Goal: Task Accomplishment & Management: Use online tool/utility

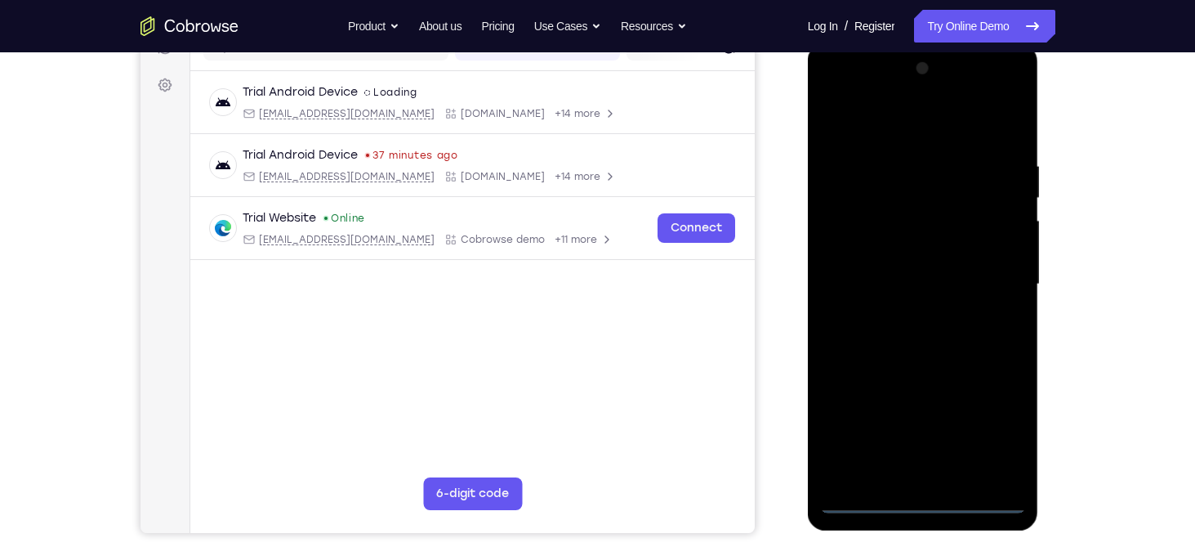
click at [915, 505] on div at bounding box center [923, 285] width 206 height 458
click at [998, 426] on div at bounding box center [923, 285] width 206 height 458
click at [831, 96] on div at bounding box center [923, 285] width 206 height 458
click at [1000, 275] on div at bounding box center [923, 285] width 206 height 458
click at [901, 315] on div at bounding box center [923, 285] width 206 height 458
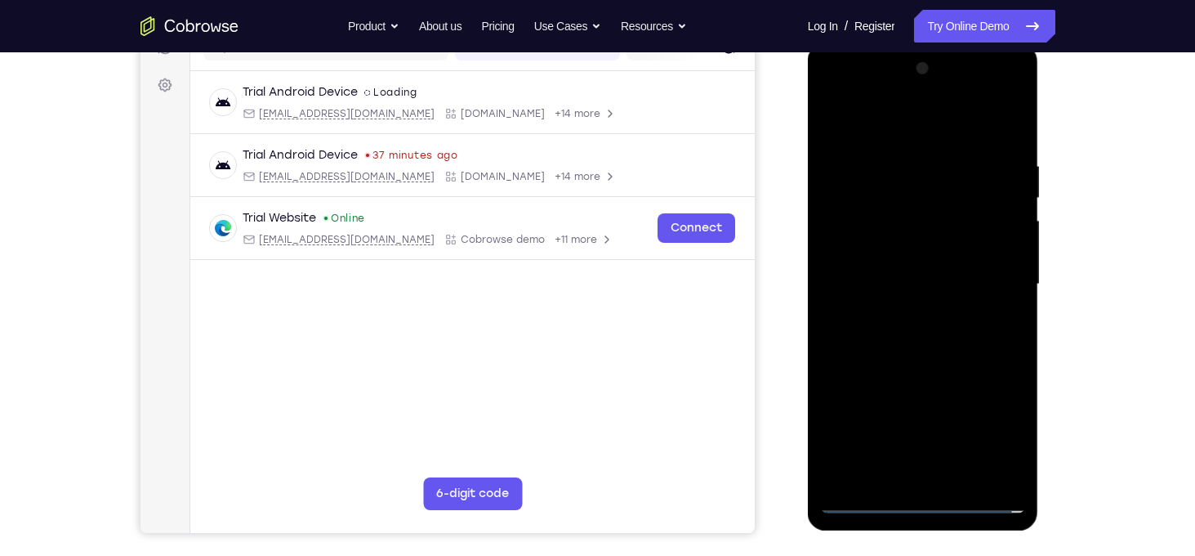
click at [977, 269] on div at bounding box center [923, 285] width 206 height 458
click at [860, 253] on div at bounding box center [923, 285] width 206 height 458
click at [932, 279] on div at bounding box center [923, 285] width 206 height 458
click at [930, 333] on div at bounding box center [923, 285] width 206 height 458
click at [909, 165] on div at bounding box center [923, 285] width 206 height 458
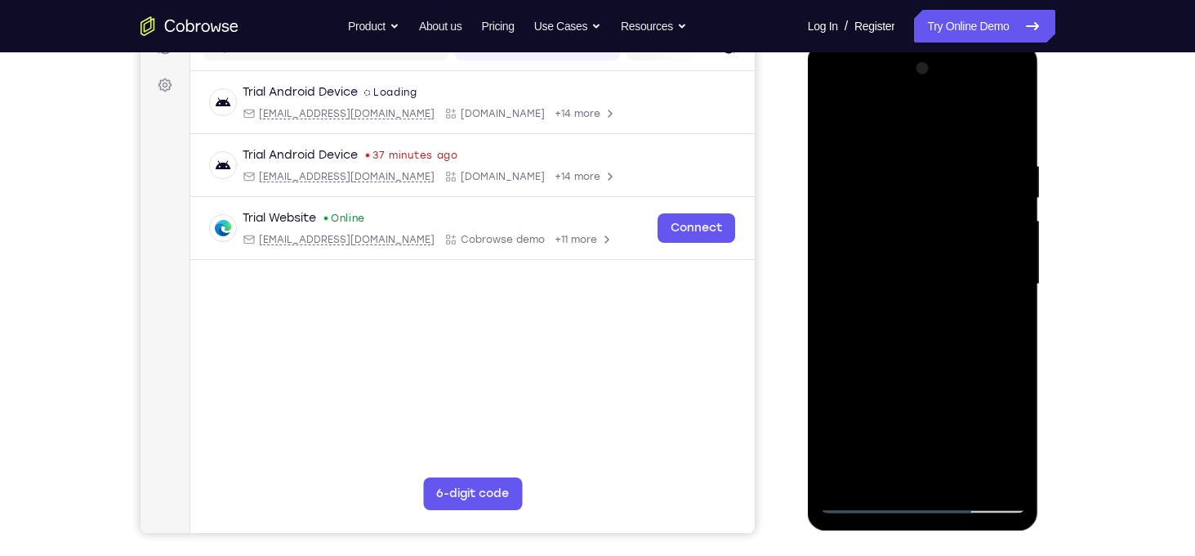
click at [859, 498] on div at bounding box center [923, 285] width 206 height 458
click at [961, 471] on div at bounding box center [923, 285] width 206 height 458
click at [927, 372] on div at bounding box center [923, 285] width 206 height 458
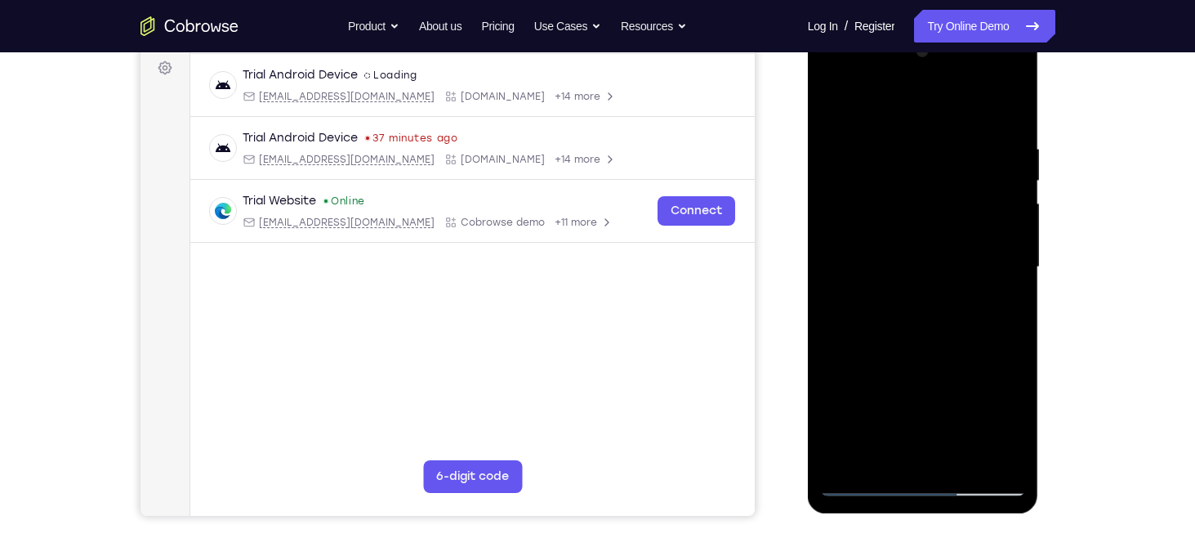
scroll to position [323, 0]
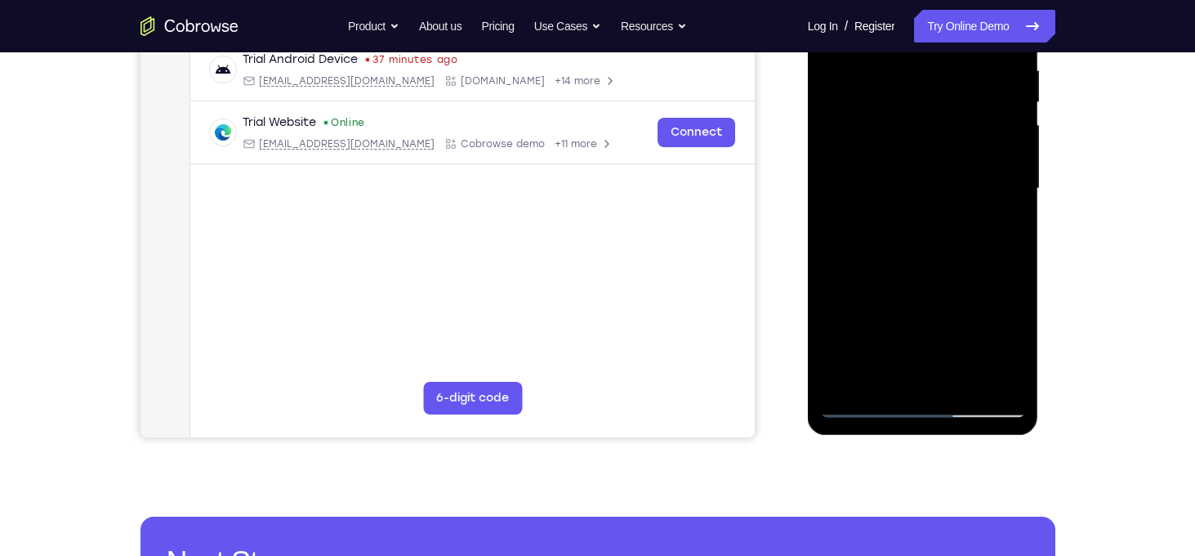
click at [848, 183] on div at bounding box center [923, 189] width 206 height 458
click at [866, 365] on div at bounding box center [923, 189] width 206 height 458
click at [945, 257] on div at bounding box center [923, 189] width 206 height 458
click at [912, 71] on div at bounding box center [923, 189] width 206 height 458
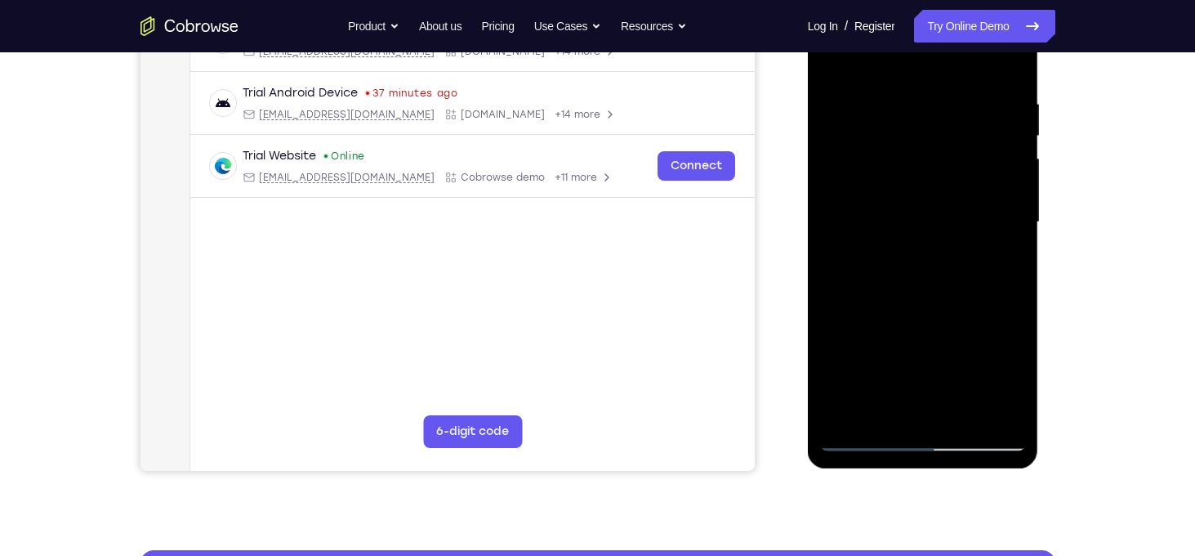
scroll to position [277, 0]
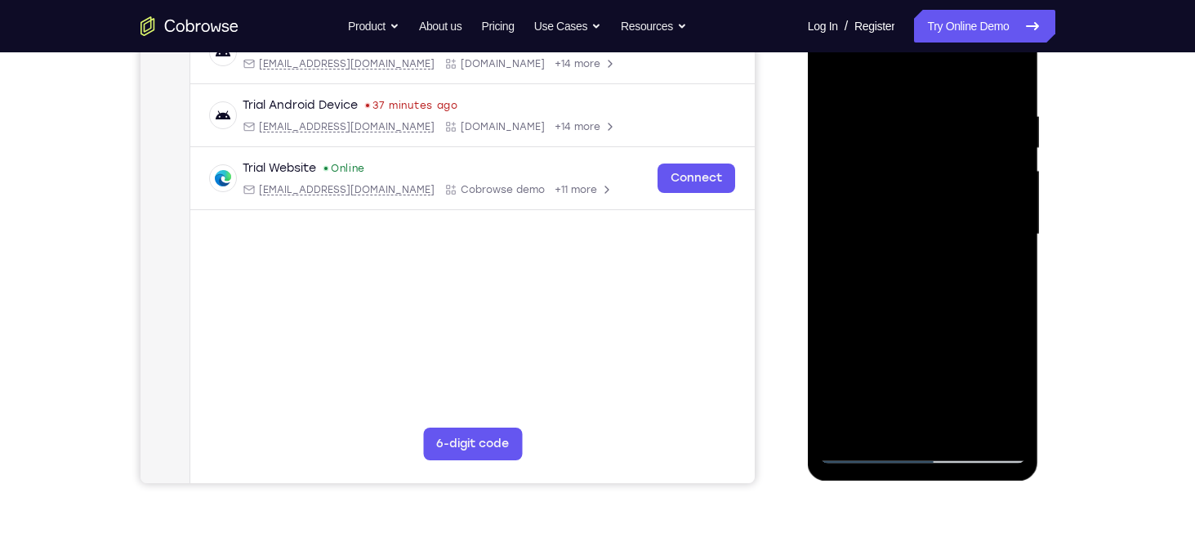
click at [887, 121] on div at bounding box center [923, 235] width 206 height 458
click at [920, 420] on div at bounding box center [923, 235] width 206 height 458
drag, startPoint x: 890, startPoint y: 364, endPoint x: 966, endPoint y: -48, distance: 418.8
click at [966, 0] on html "Online web based iOS Simulators and Android Emulators. Run iPhone, iPad, Mobile…" at bounding box center [924, 238] width 233 height 490
drag, startPoint x: 940, startPoint y: 216, endPoint x: 962, endPoint y: -98, distance: 314.6
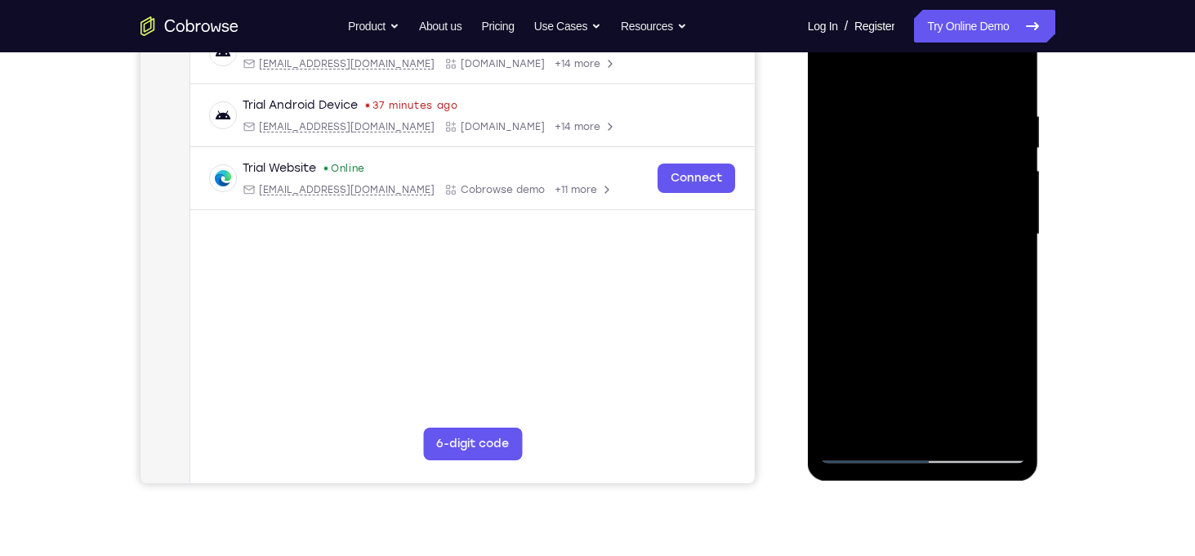
click at [962, 0] on html "Online web based iOS Simulators and Android Emulators. Run iPhone, iPad, Mobile…" at bounding box center [924, 238] width 233 height 490
drag, startPoint x: 910, startPoint y: 350, endPoint x: 901, endPoint y: 298, distance: 52.4
click at [901, 298] on div at bounding box center [923, 235] width 206 height 458
drag, startPoint x: 901, startPoint y: 298, endPoint x: 896, endPoint y: 65, distance: 232.9
click at [896, 65] on div at bounding box center [923, 235] width 206 height 458
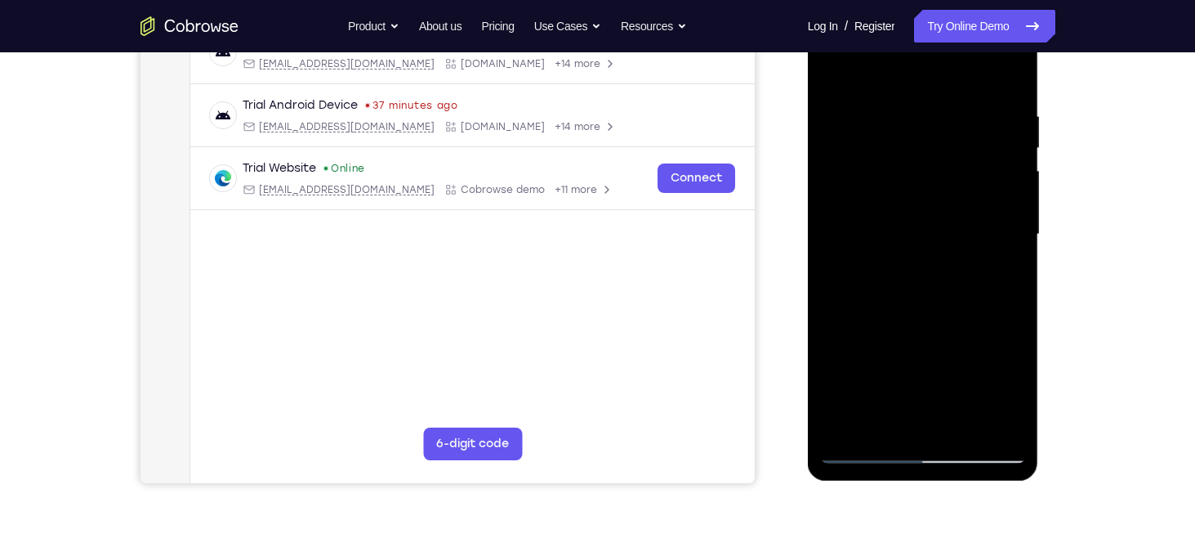
click at [824, 484] on div "Your Support Agent Your Customer Web iOS Android Next Steps We’d be happy to gi…" at bounding box center [598, 314] width 1046 height 1078
drag, startPoint x: 883, startPoint y: 305, endPoint x: 872, endPoint y: 597, distance: 292.8
click at [872, 484] on html "Online web based iOS Simulators and Android Emulators. Run iPhone, iPad, Mobile…" at bounding box center [924, 238] width 233 height 490
drag, startPoint x: 870, startPoint y: 125, endPoint x: 864, endPoint y: 597, distance: 472.4
click at [864, 484] on html "Online web based iOS Simulators and Android Emulators. Run iPhone, iPad, Mobile…" at bounding box center [924, 238] width 233 height 490
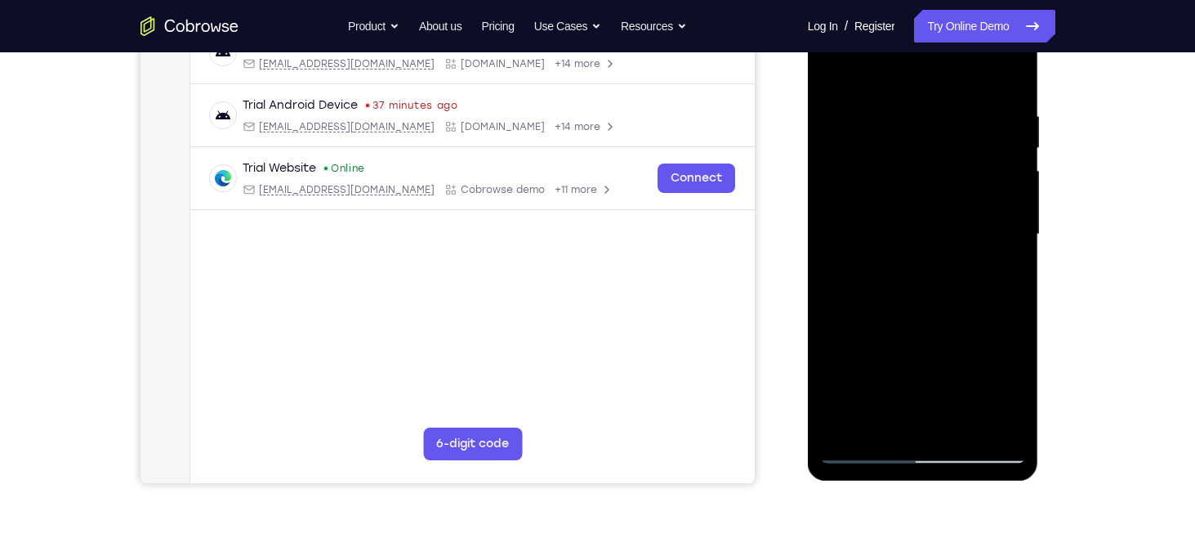
drag, startPoint x: 897, startPoint y: 345, endPoint x: 903, endPoint y: 31, distance: 313.8
click at [903, 31] on div at bounding box center [923, 235] width 206 height 458
drag, startPoint x: 888, startPoint y: 389, endPoint x: 886, endPoint y: 74, distance: 315.4
click at [886, 74] on div at bounding box center [923, 235] width 206 height 458
click at [874, 284] on div at bounding box center [923, 235] width 206 height 458
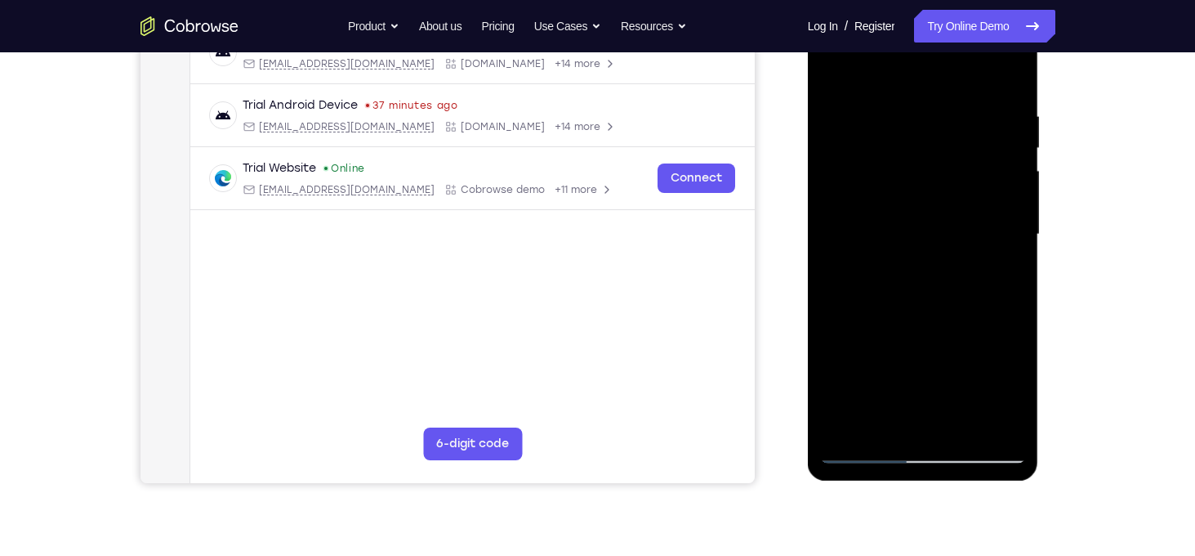
click at [881, 343] on div at bounding box center [923, 235] width 206 height 458
click at [990, 421] on div at bounding box center [923, 235] width 206 height 458
click at [868, 449] on div at bounding box center [923, 235] width 206 height 458
click at [883, 416] on div at bounding box center [923, 235] width 206 height 458
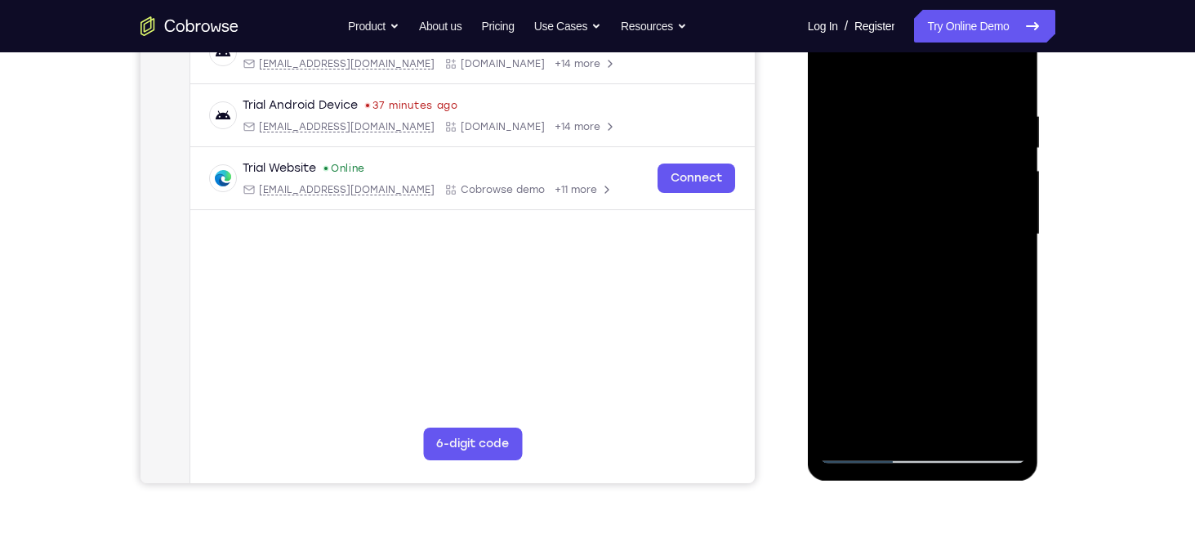
click at [1019, 385] on div at bounding box center [923, 235] width 206 height 458
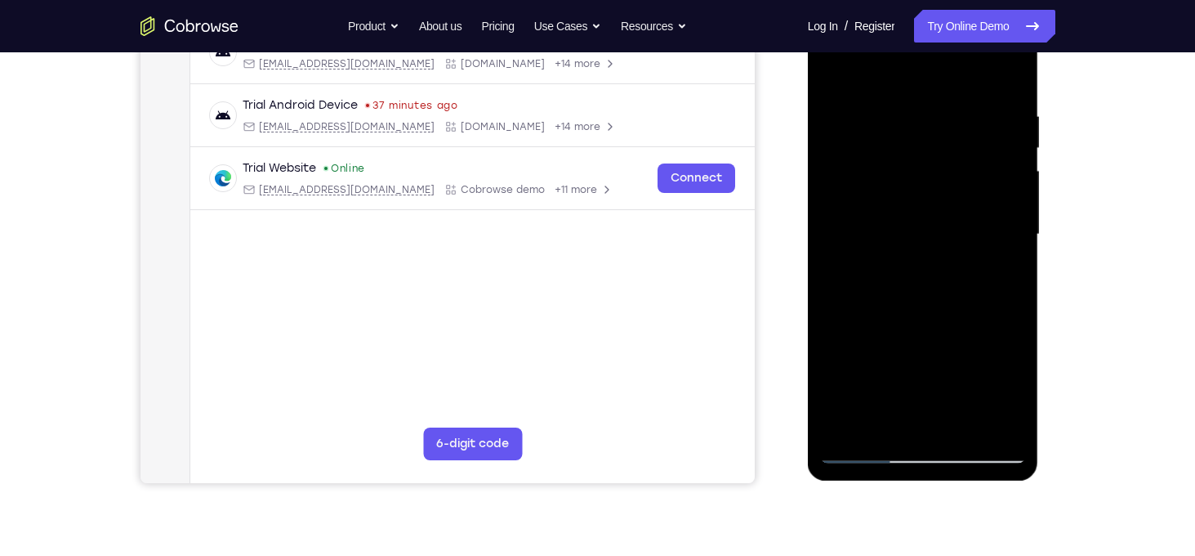
click at [866, 370] on div at bounding box center [923, 235] width 206 height 458
click at [886, 360] on div at bounding box center [923, 235] width 206 height 458
click at [1017, 396] on div at bounding box center [923, 235] width 206 height 458
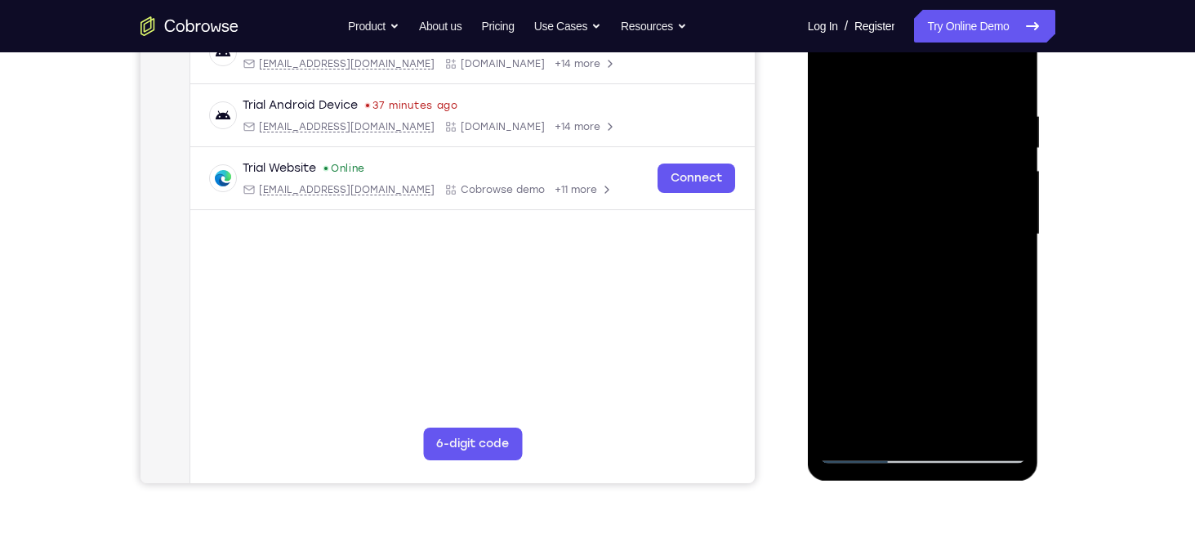
click at [1017, 396] on div at bounding box center [923, 235] width 206 height 458
click at [941, 337] on div at bounding box center [923, 235] width 206 height 458
click at [865, 363] on div at bounding box center [923, 235] width 206 height 458
click at [879, 365] on div at bounding box center [923, 235] width 206 height 458
click at [932, 425] on div at bounding box center [923, 235] width 206 height 458
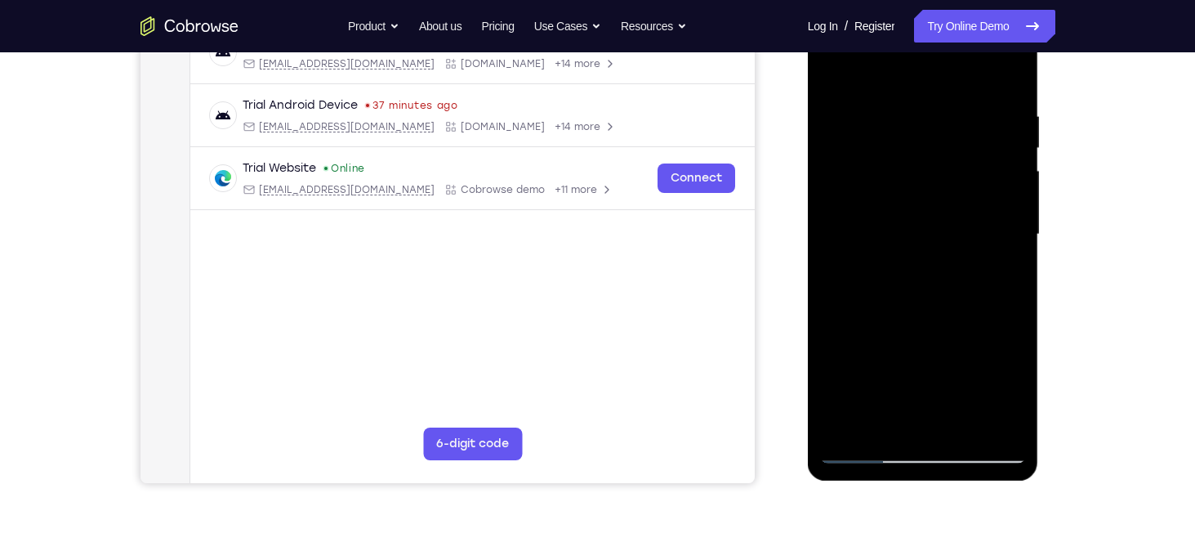
click at [887, 364] on div at bounding box center [923, 235] width 206 height 458
click at [883, 330] on div at bounding box center [923, 235] width 206 height 458
click at [926, 366] on div at bounding box center [923, 235] width 206 height 458
click at [920, 418] on div at bounding box center [923, 235] width 206 height 458
click at [868, 366] on div at bounding box center [923, 235] width 206 height 458
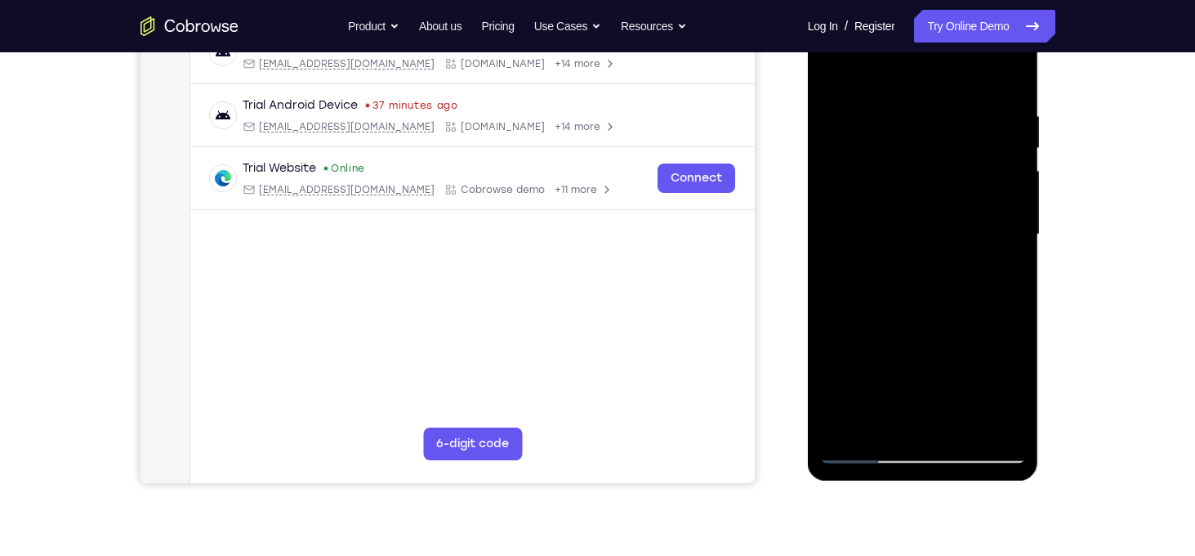
click at [927, 366] on div at bounding box center [923, 235] width 206 height 458
click at [918, 424] on div at bounding box center [923, 235] width 206 height 458
click at [885, 366] on div at bounding box center [923, 235] width 206 height 458
click at [959, 363] on div at bounding box center [923, 235] width 206 height 458
click at [945, 360] on div at bounding box center [923, 235] width 206 height 458
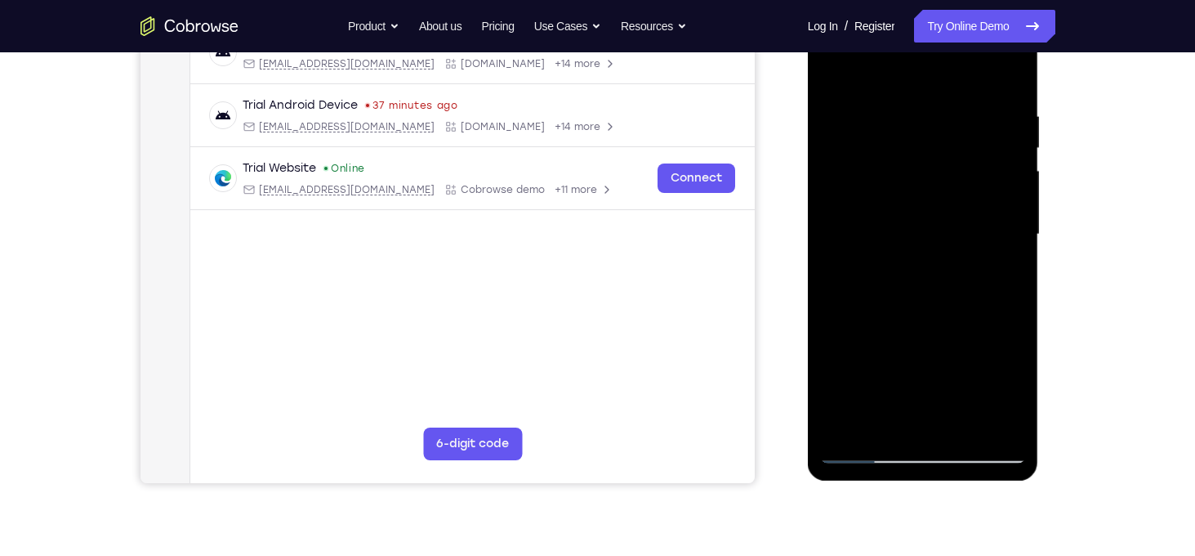
click at [873, 367] on div at bounding box center [923, 235] width 206 height 458
click at [1004, 275] on div at bounding box center [923, 235] width 206 height 458
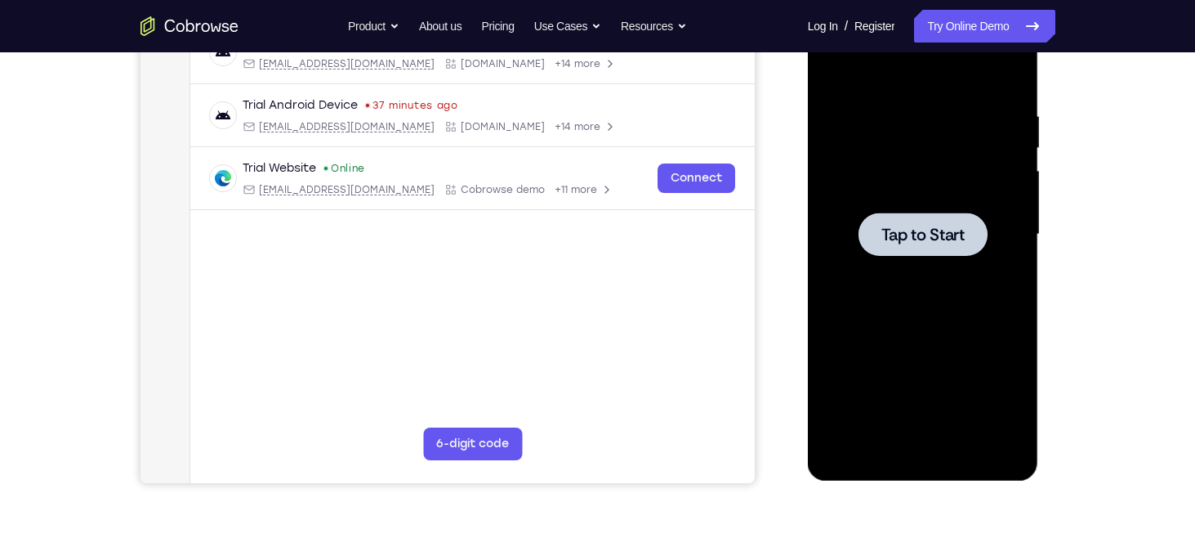
click at [931, 250] on div at bounding box center [923, 233] width 129 height 43
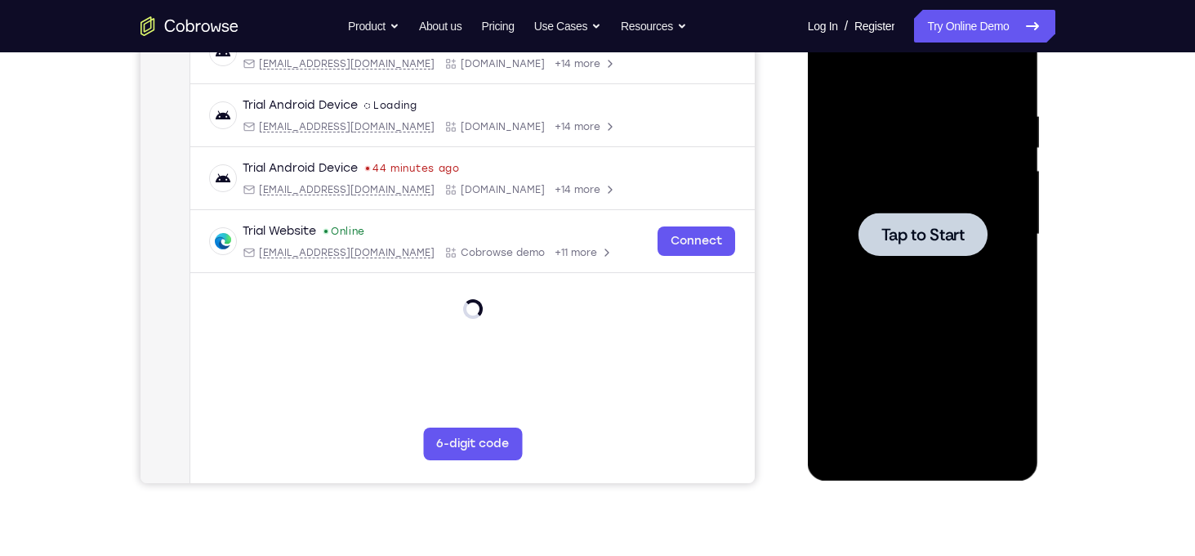
click at [949, 248] on div at bounding box center [923, 233] width 129 height 43
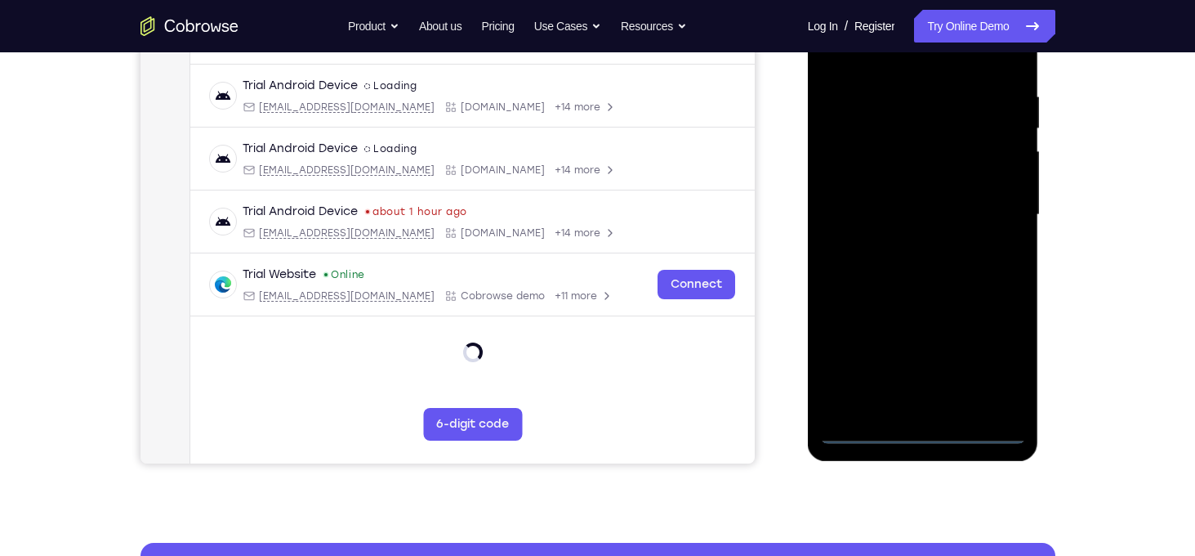
scroll to position [301, 0]
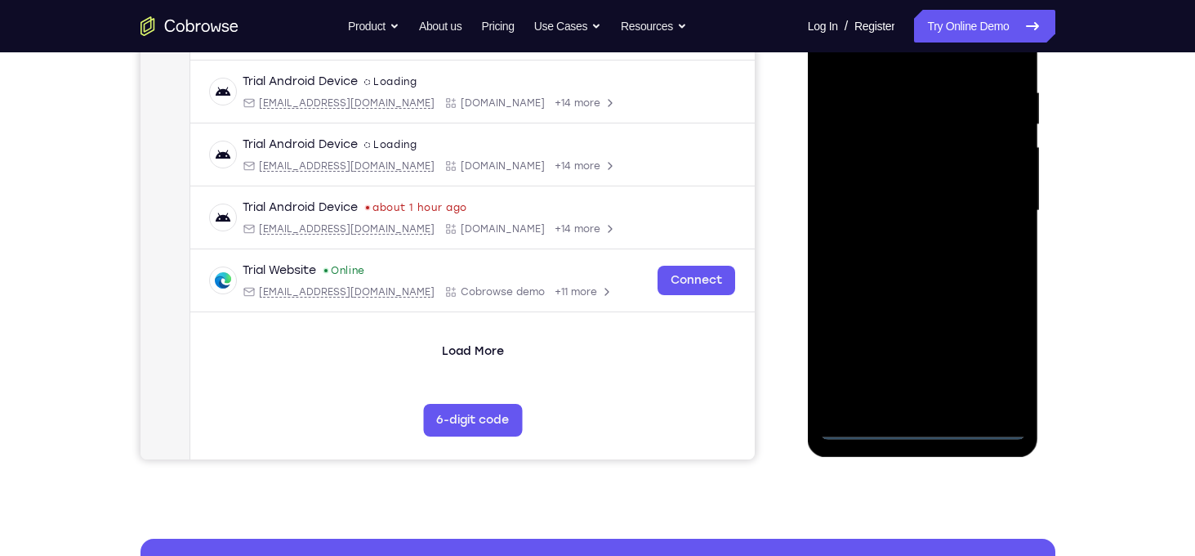
click at [931, 433] on div at bounding box center [923, 211] width 206 height 458
click at [989, 360] on div at bounding box center [923, 211] width 206 height 458
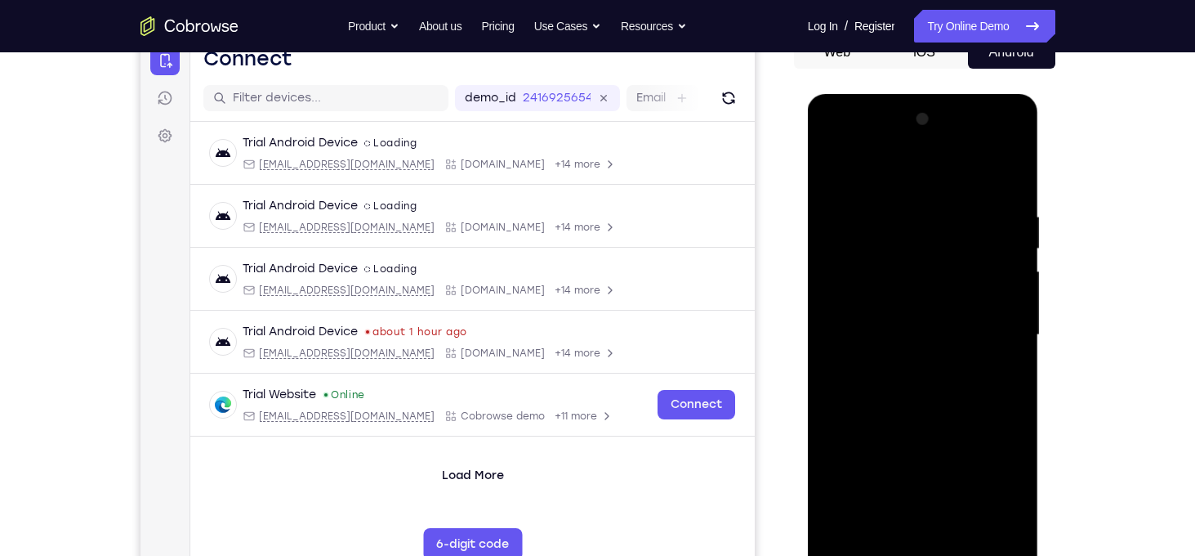
click at [839, 146] on div at bounding box center [923, 335] width 206 height 458
click at [994, 324] on div at bounding box center [923, 335] width 206 height 458
click at [905, 362] on div at bounding box center [923, 335] width 206 height 458
click at [896, 319] on div at bounding box center [923, 335] width 206 height 458
click at [879, 300] on div at bounding box center [923, 335] width 206 height 458
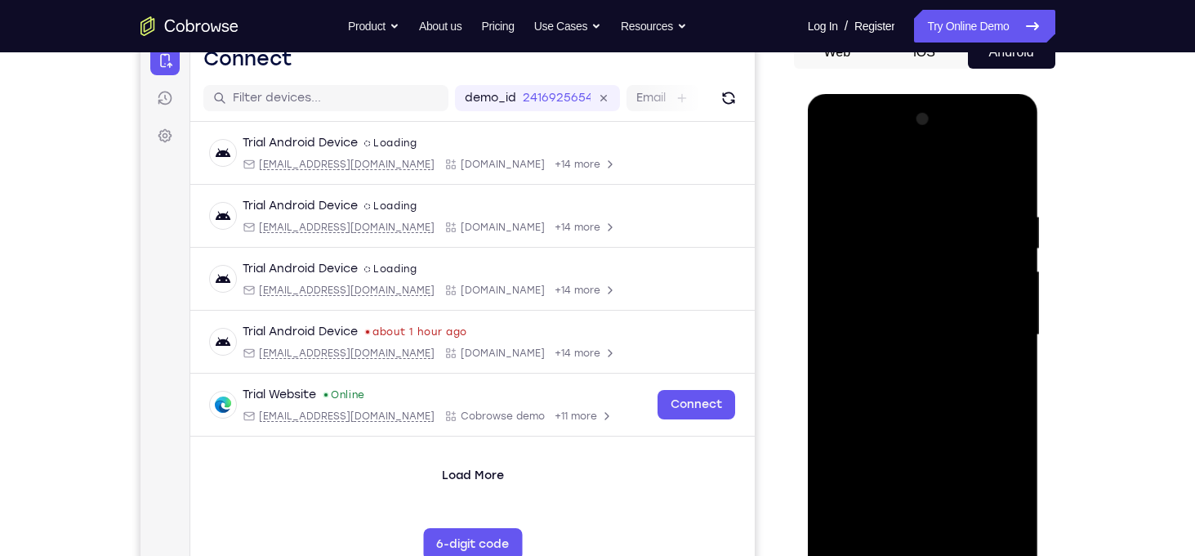
click at [887, 333] on div at bounding box center [923, 335] width 206 height 458
click at [904, 378] on div at bounding box center [923, 335] width 206 height 458
click at [883, 523] on div at bounding box center [923, 335] width 206 height 458
click at [999, 173] on div at bounding box center [923, 335] width 206 height 458
click at [922, 171] on div at bounding box center [923, 335] width 206 height 458
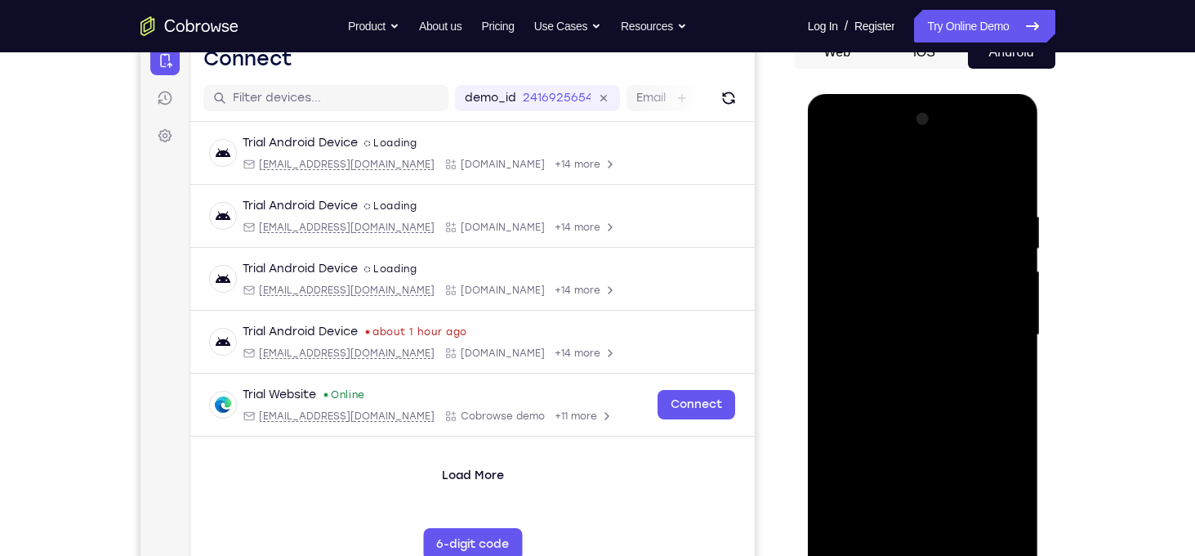
click at [909, 192] on div at bounding box center [923, 335] width 206 height 458
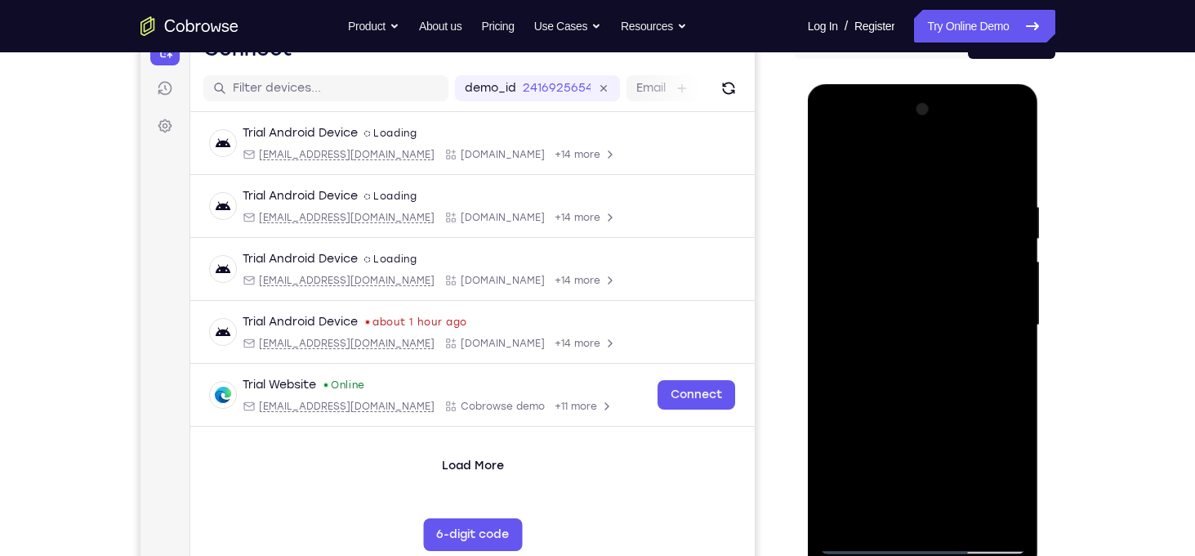
scroll to position [172, 0]
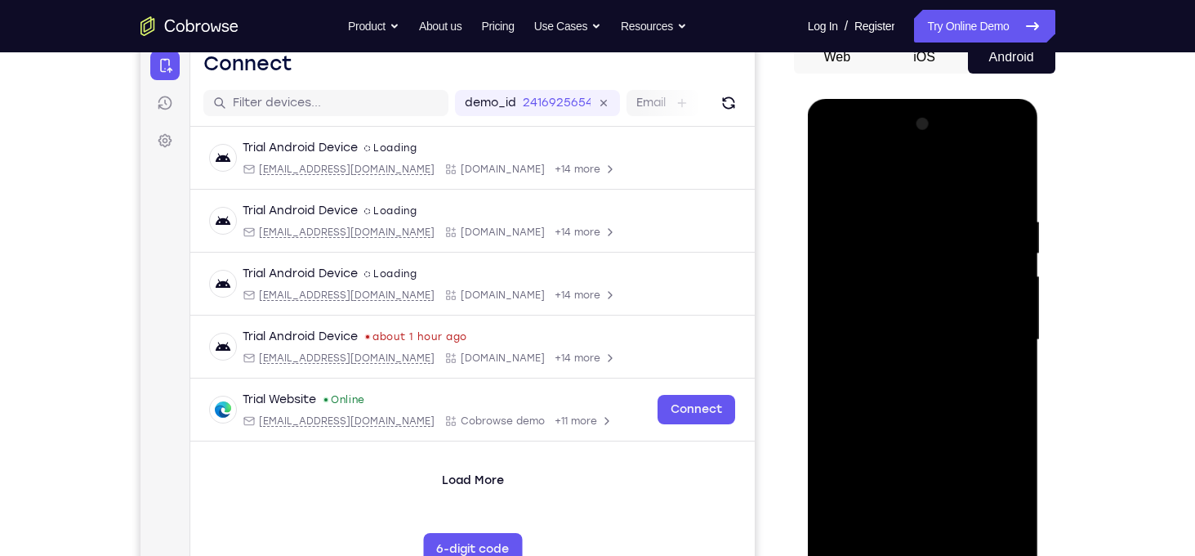
click at [917, 206] on div at bounding box center [923, 340] width 206 height 458
drag, startPoint x: 950, startPoint y: 328, endPoint x: 897, endPoint y: 332, distance: 53.3
click at [897, 332] on div at bounding box center [923, 340] width 206 height 458
drag, startPoint x: 897, startPoint y: 332, endPoint x: 945, endPoint y: 136, distance: 202.0
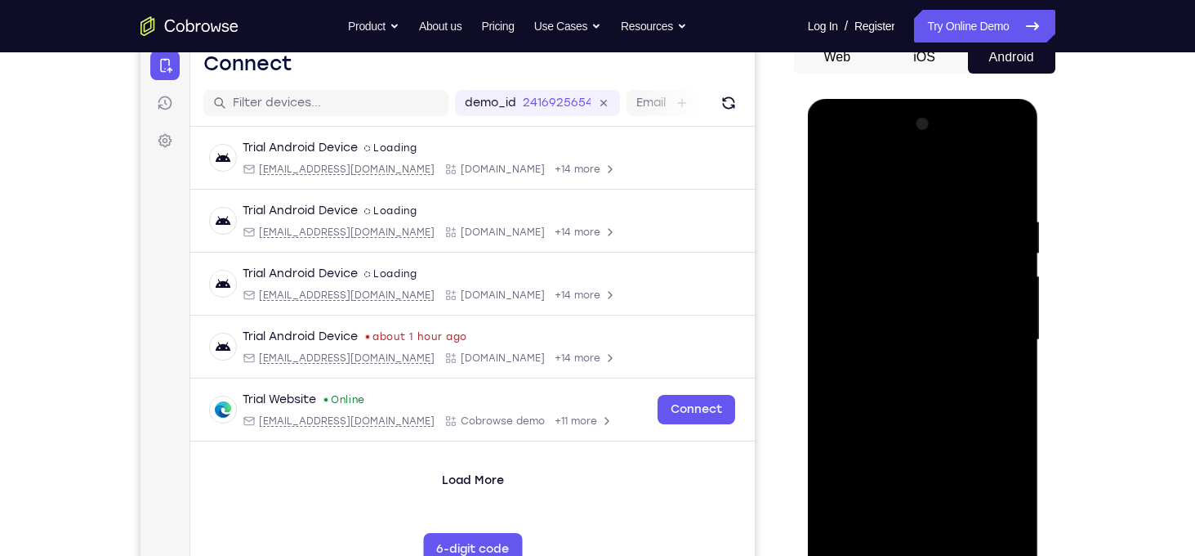
click at [945, 136] on div at bounding box center [923, 340] width 206 height 458
click at [947, 197] on div at bounding box center [923, 340] width 206 height 458
click at [959, 206] on div at bounding box center [923, 340] width 206 height 458
click at [937, 220] on div at bounding box center [923, 340] width 206 height 458
click at [939, 201] on div at bounding box center [923, 340] width 206 height 458
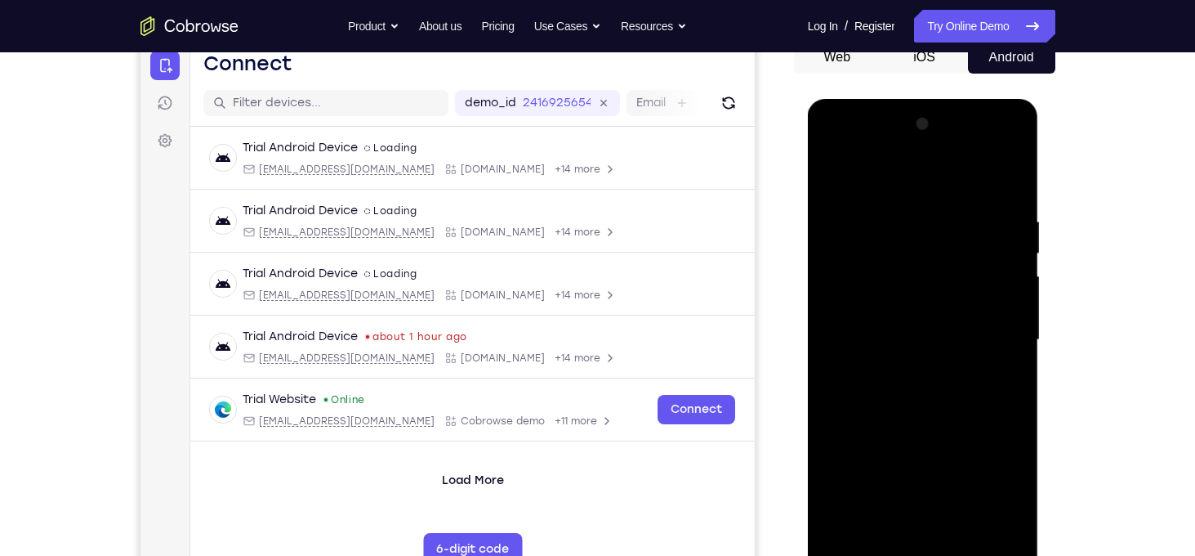
click at [938, 201] on div at bounding box center [923, 340] width 206 height 458
click at [910, 387] on div at bounding box center [923, 340] width 206 height 458
click at [879, 199] on div at bounding box center [923, 340] width 206 height 458
click at [846, 178] on div at bounding box center [923, 340] width 206 height 458
click at [1011, 533] on div at bounding box center [923, 340] width 206 height 458
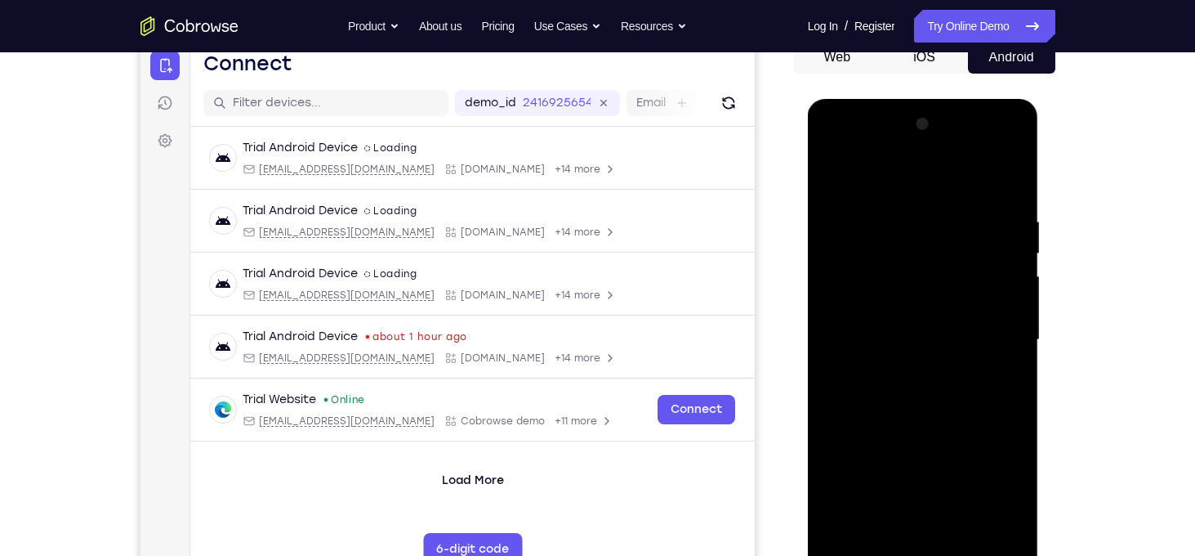
drag, startPoint x: 966, startPoint y: 270, endPoint x: 985, endPoint y: 266, distance: 19.2
click at [985, 266] on div at bounding box center [923, 340] width 206 height 458
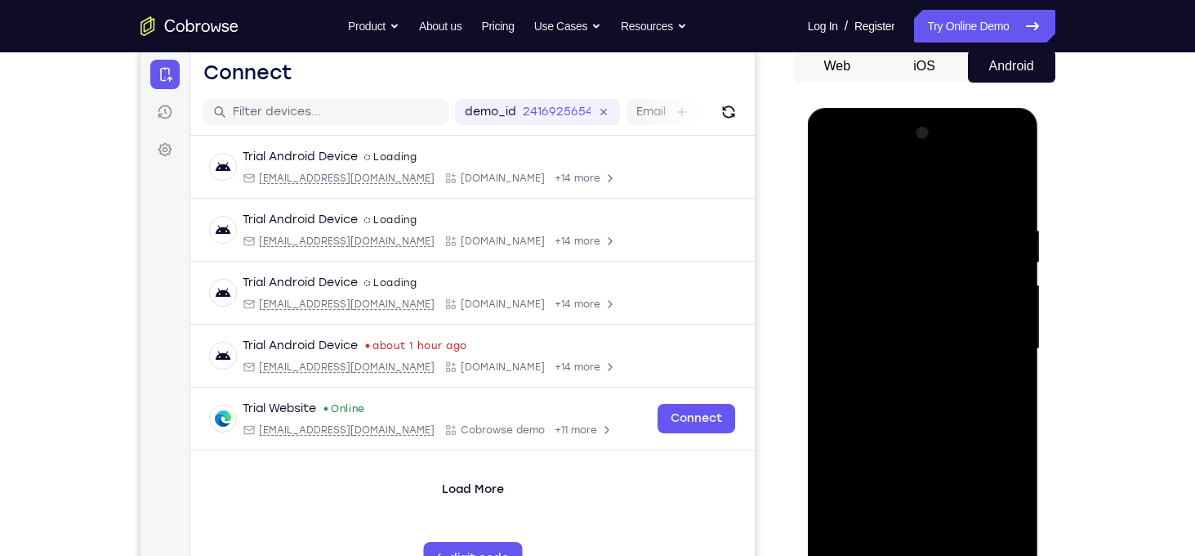
scroll to position [162, 0]
click at [836, 177] on div at bounding box center [923, 350] width 206 height 458
click at [839, 187] on div at bounding box center [923, 350] width 206 height 458
click at [896, 177] on div at bounding box center [923, 350] width 206 height 458
click at [893, 543] on div at bounding box center [923, 350] width 206 height 458
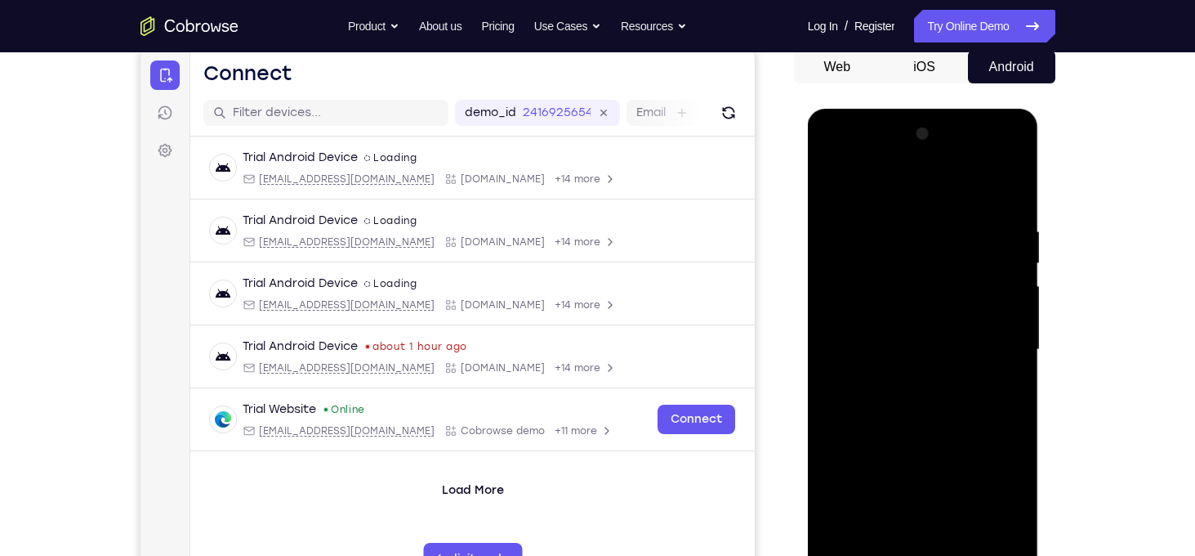
click at [892, 328] on div at bounding box center [923, 350] width 206 height 458
click at [965, 364] on div at bounding box center [923, 350] width 206 height 458
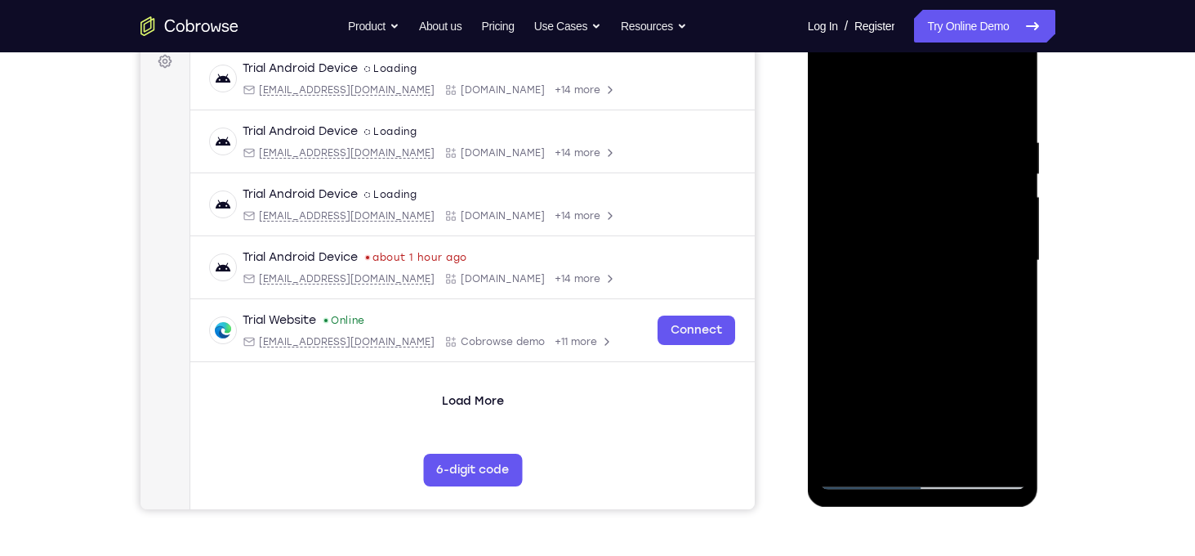
scroll to position [255, 0]
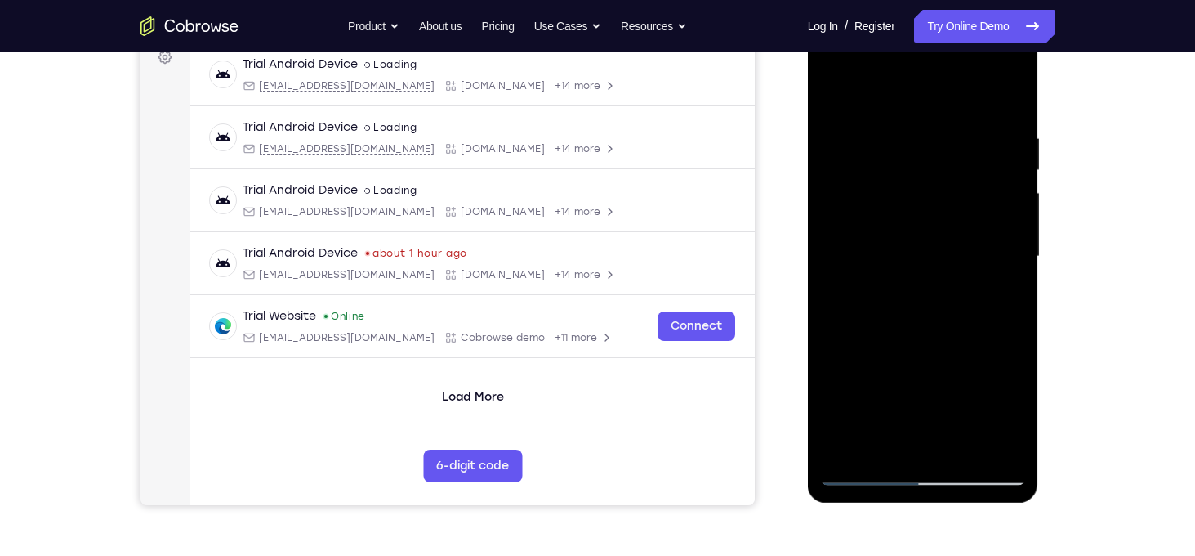
click at [914, 166] on div at bounding box center [923, 257] width 206 height 458
click at [883, 185] on div at bounding box center [923, 257] width 206 height 458
click at [903, 230] on div at bounding box center [923, 257] width 206 height 458
click at [860, 230] on div at bounding box center [923, 257] width 206 height 458
click at [885, 351] on div at bounding box center [923, 257] width 206 height 458
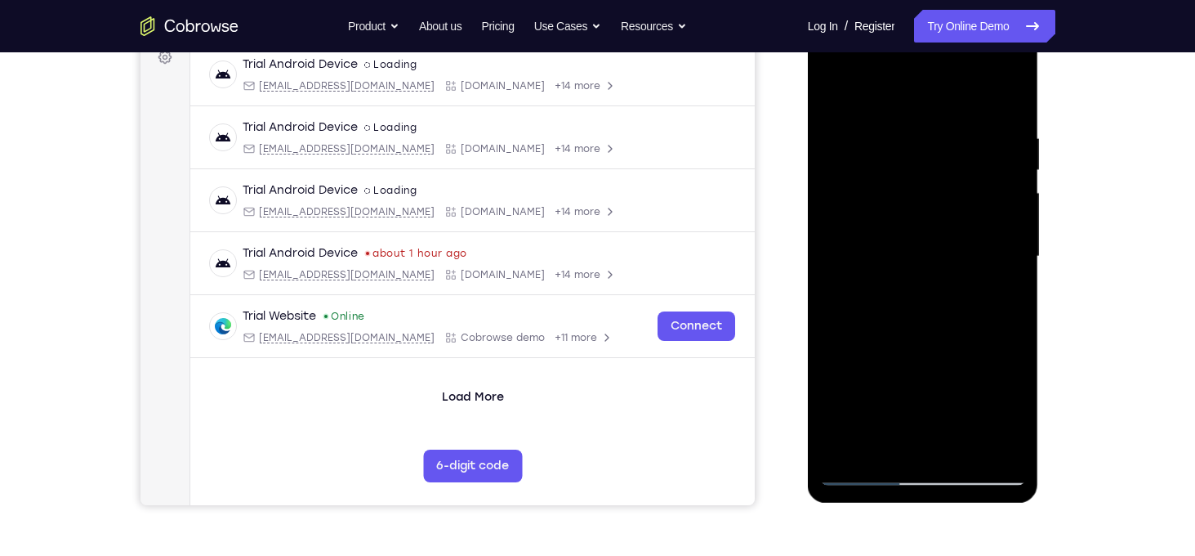
click at [865, 302] on div at bounding box center [923, 257] width 206 height 458
click at [968, 295] on div at bounding box center [923, 257] width 206 height 458
click at [879, 352] on div at bounding box center [923, 257] width 206 height 458
click at [972, 310] on div at bounding box center [923, 257] width 206 height 458
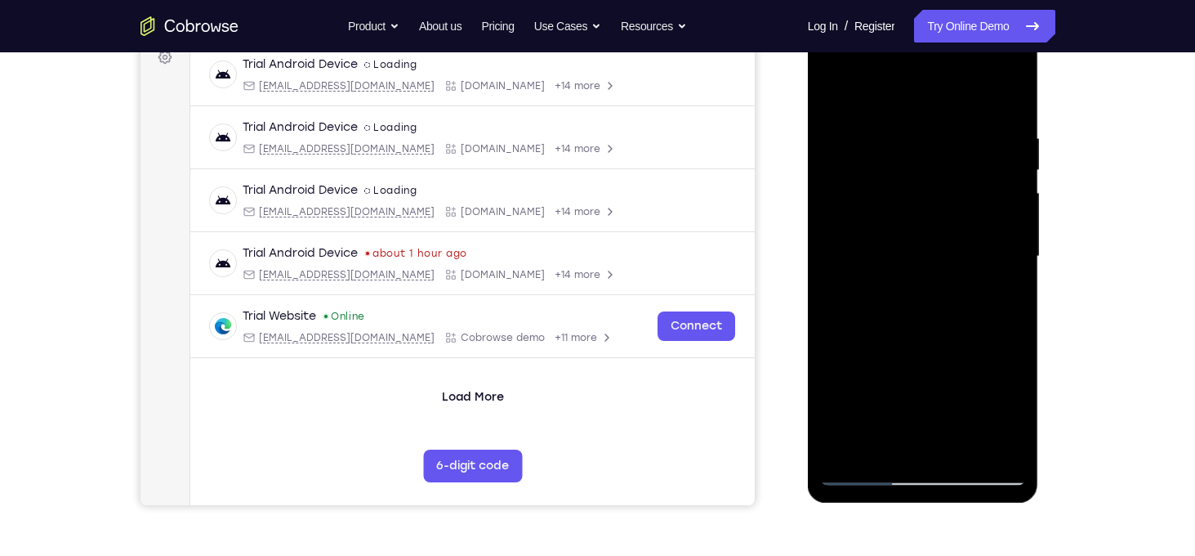
click at [967, 430] on div at bounding box center [923, 257] width 206 height 458
click at [928, 396] on div at bounding box center [923, 257] width 206 height 458
click at [992, 450] on div at bounding box center [923, 257] width 206 height 458
click at [940, 87] on div at bounding box center [923, 257] width 206 height 458
click at [918, 451] on div at bounding box center [923, 257] width 206 height 458
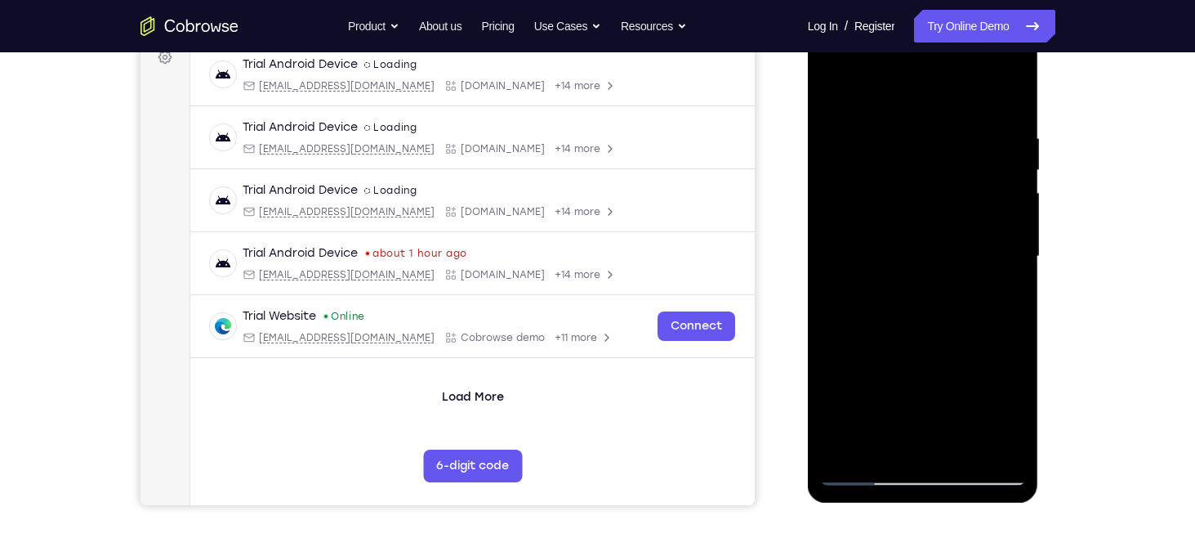
click at [878, 238] on div at bounding box center [923, 257] width 206 height 458
click at [917, 187] on div at bounding box center [923, 257] width 206 height 458
click at [887, 229] on div at bounding box center [923, 257] width 206 height 458
click at [863, 184] on div at bounding box center [923, 257] width 206 height 458
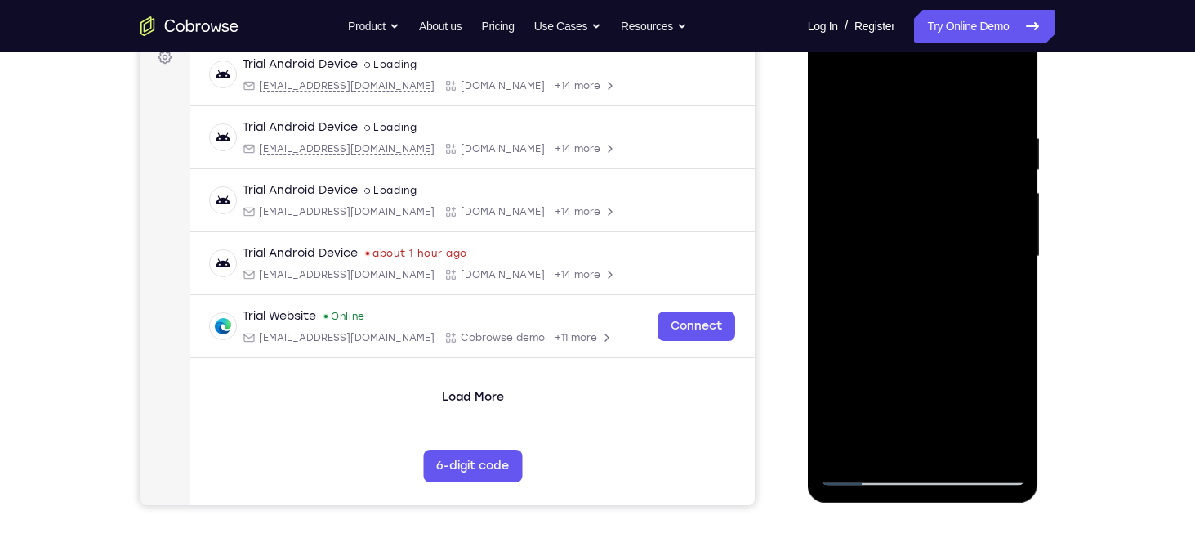
click at [863, 184] on div at bounding box center [923, 257] width 206 height 458
click at [903, 227] on div at bounding box center [923, 257] width 206 height 458
click at [856, 231] on div at bounding box center [923, 257] width 206 height 458
click at [885, 294] on div at bounding box center [923, 257] width 206 height 458
click at [907, 328] on div at bounding box center [923, 257] width 206 height 458
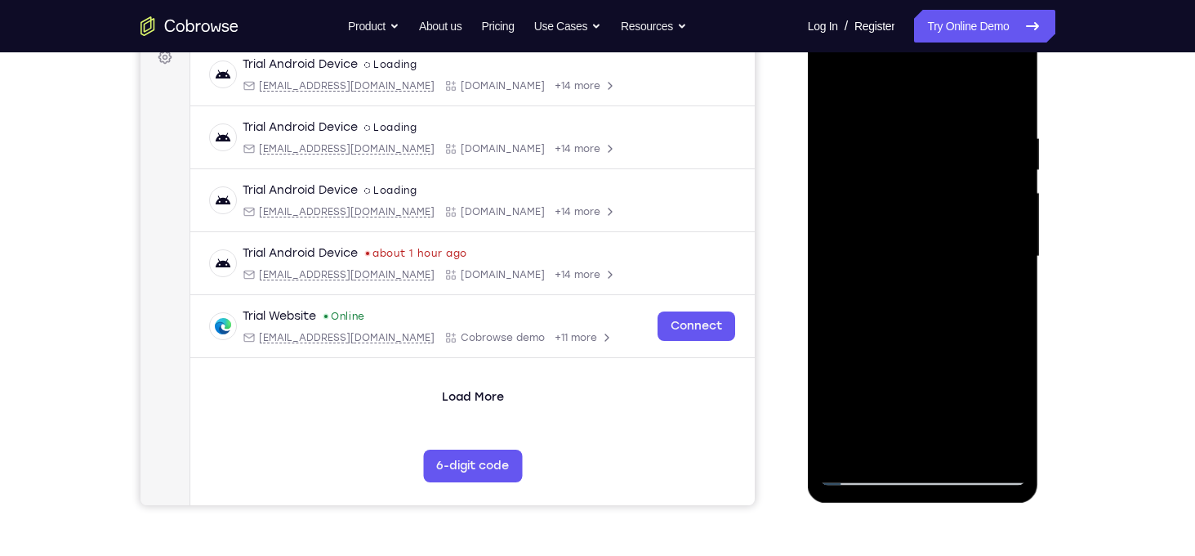
click at [937, 402] on div at bounding box center [923, 257] width 206 height 458
click at [963, 433] on div at bounding box center [923, 257] width 206 height 458
click at [927, 400] on div at bounding box center [923, 257] width 206 height 458
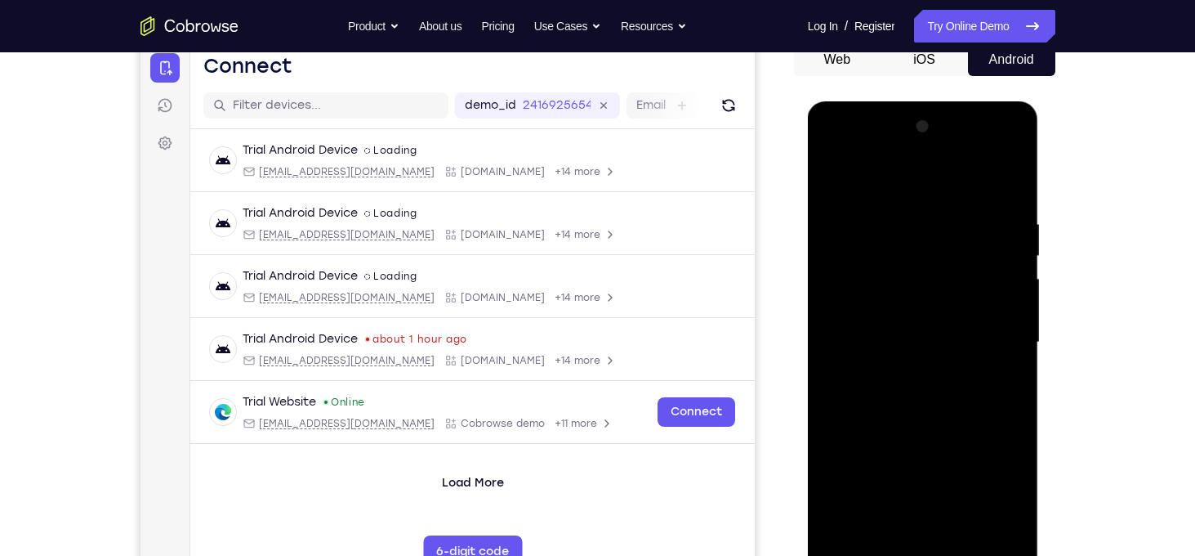
scroll to position [168, 0]
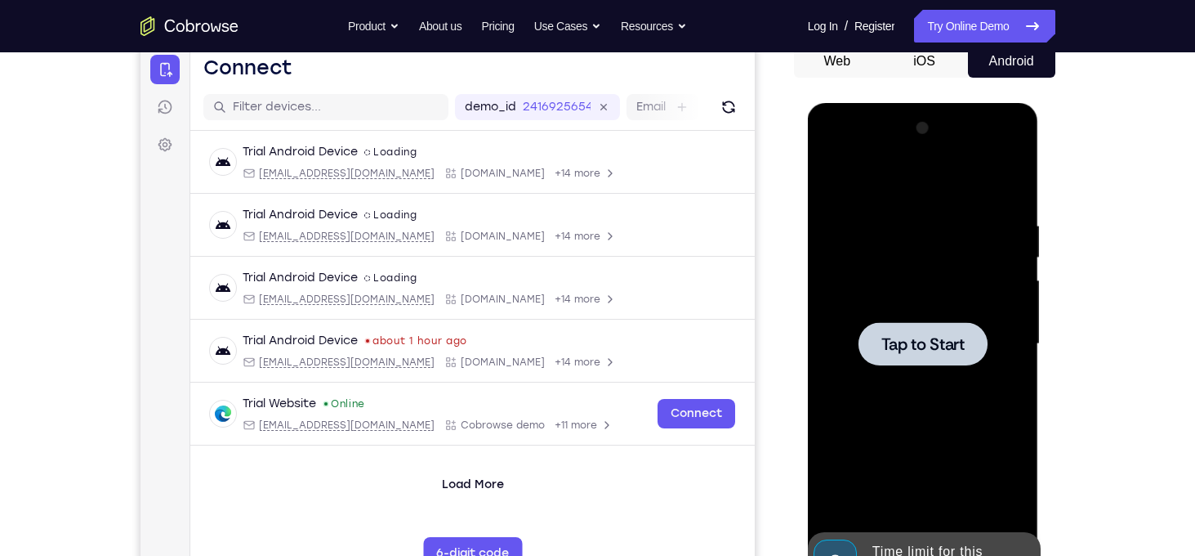
click at [927, 344] on span "Tap to Start" at bounding box center [923, 344] width 83 height 16
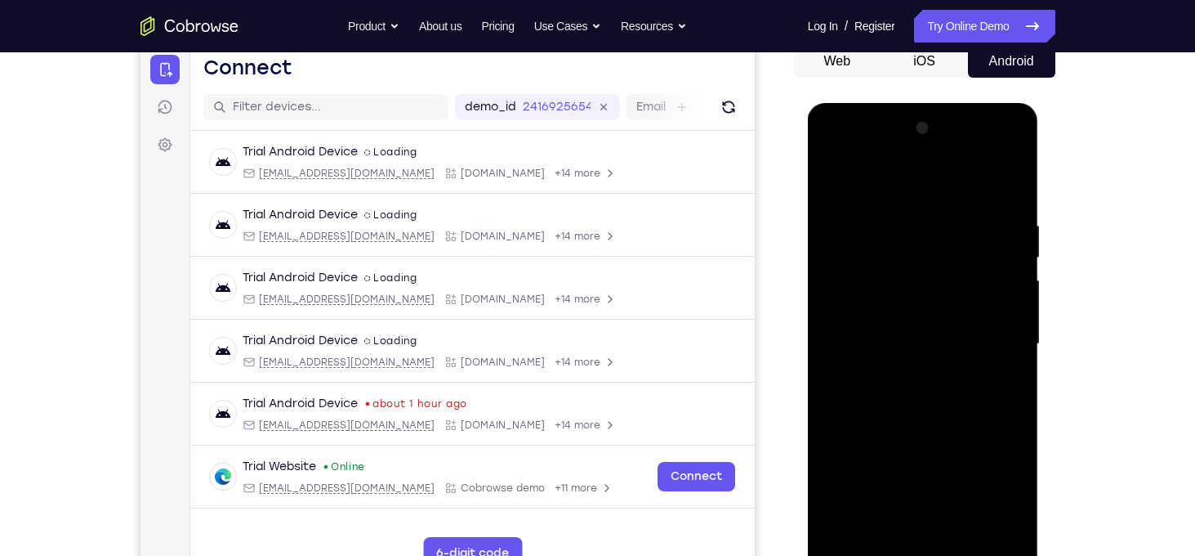
scroll to position [292, 0]
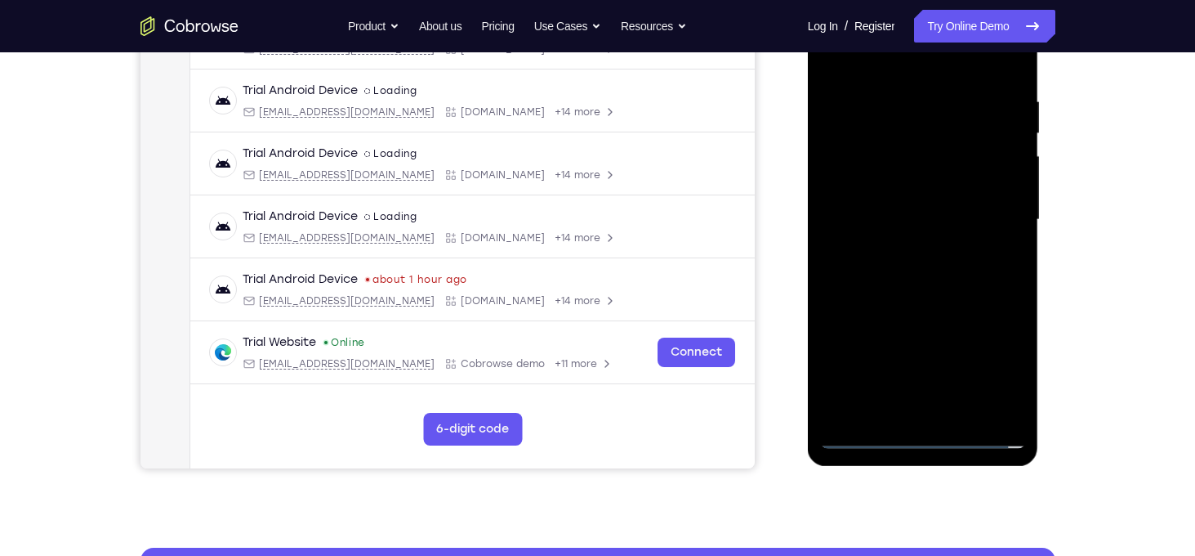
click at [926, 443] on div at bounding box center [923, 220] width 206 height 458
click at [991, 368] on div at bounding box center [923, 220] width 206 height 458
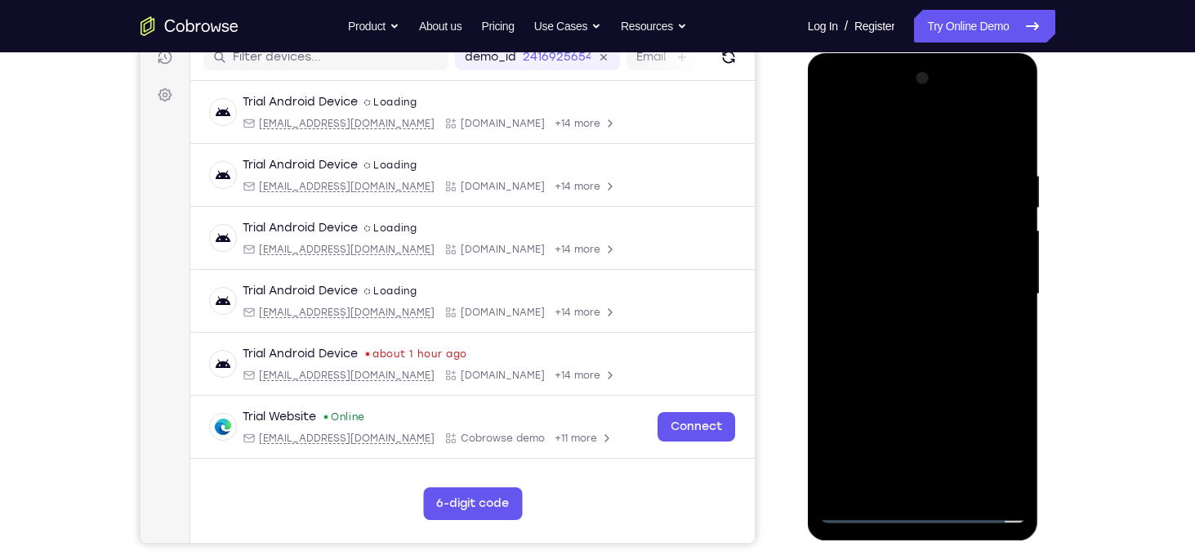
scroll to position [210, 0]
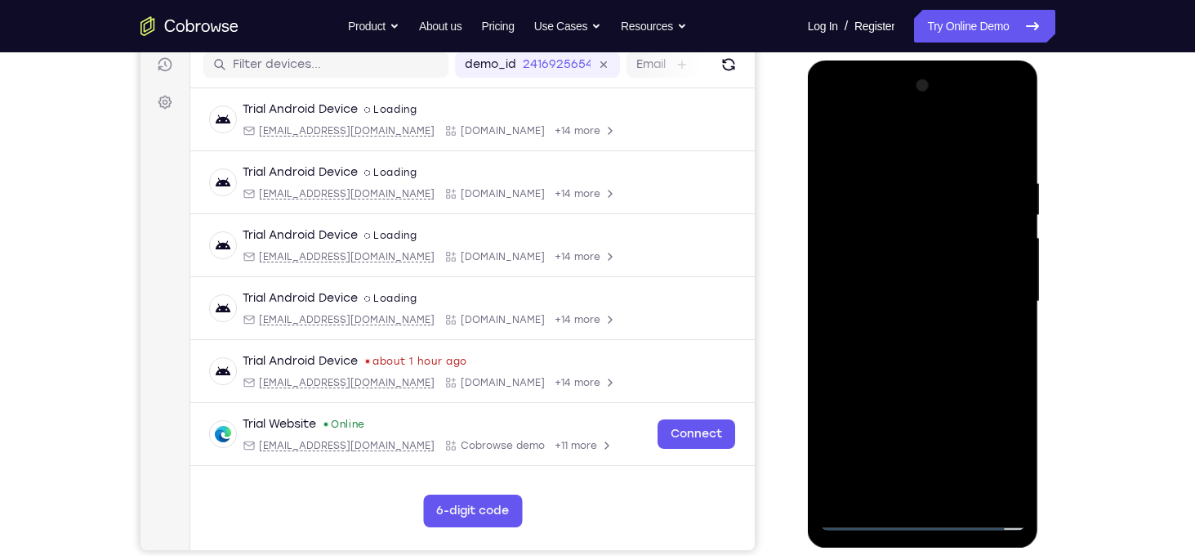
click at [833, 112] on div at bounding box center [923, 302] width 206 height 458
click at [923, 181] on div at bounding box center [923, 302] width 206 height 458
click at [992, 300] on div at bounding box center [923, 302] width 206 height 458
click at [906, 330] on div at bounding box center [923, 302] width 206 height 458
click at [878, 289] on div at bounding box center [923, 302] width 206 height 458
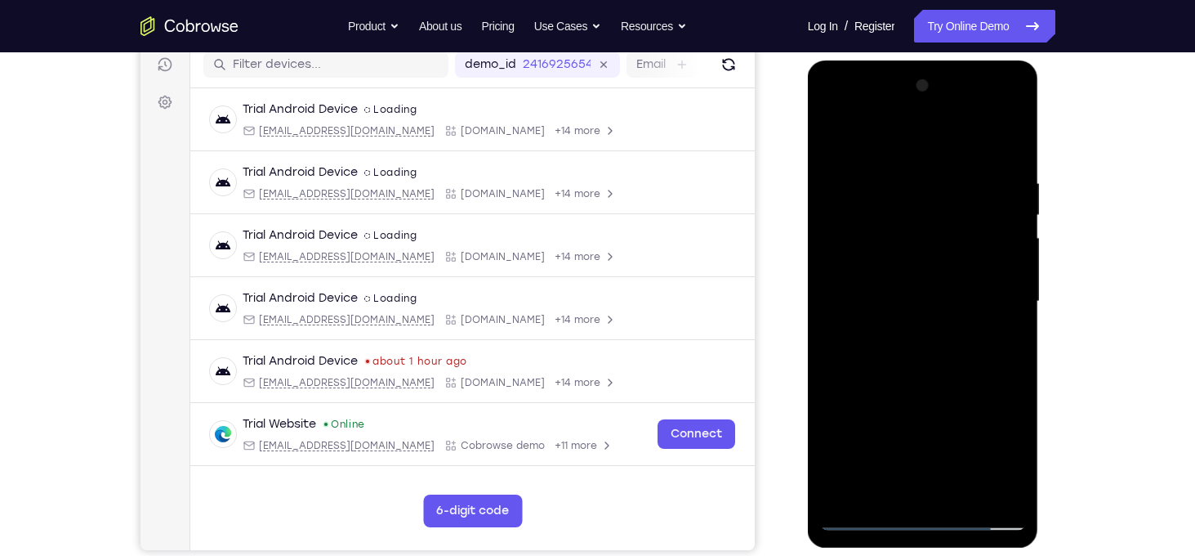
click at [878, 289] on div at bounding box center [923, 302] width 206 height 458
click at [874, 272] on div at bounding box center [923, 302] width 206 height 458
click at [881, 293] on div at bounding box center [923, 302] width 206 height 458
click at [919, 351] on div at bounding box center [923, 302] width 206 height 458
click at [1004, 321] on div at bounding box center [923, 302] width 206 height 458
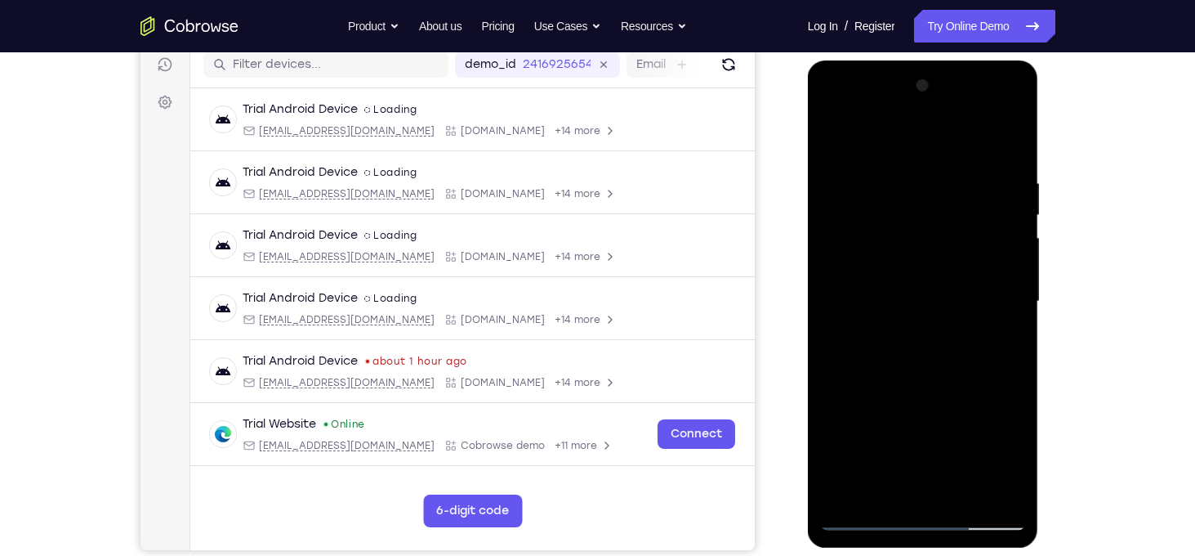
click at [847, 328] on div at bounding box center [923, 302] width 206 height 458
click at [856, 328] on div at bounding box center [923, 302] width 206 height 458
click at [865, 272] on div at bounding box center [923, 302] width 206 height 458
click at [887, 293] on div at bounding box center [923, 302] width 206 height 458
click at [884, 358] on div at bounding box center [923, 302] width 206 height 458
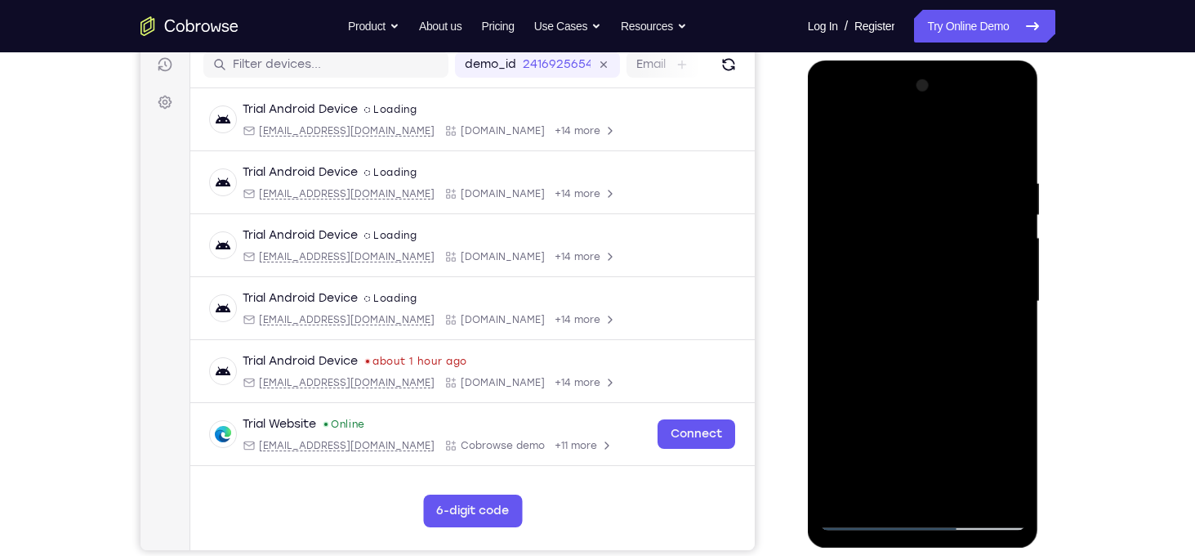
click at [874, 355] on div at bounding box center [923, 302] width 206 height 458
click at [856, 325] on div at bounding box center [923, 302] width 206 height 458
click at [869, 339] on div at bounding box center [923, 302] width 206 height 458
click at [857, 329] on div at bounding box center [923, 302] width 206 height 458
click at [876, 303] on div at bounding box center [923, 302] width 206 height 458
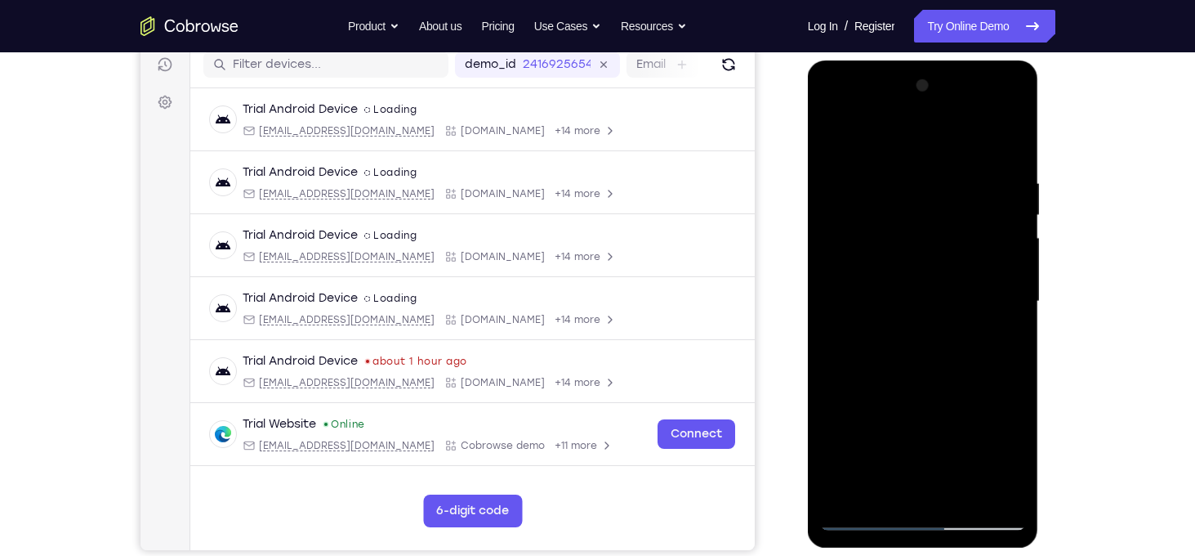
click at [942, 346] on div at bounding box center [923, 302] width 206 height 458
click at [1001, 325] on div at bounding box center [923, 302] width 206 height 458
click at [929, 386] on div at bounding box center [923, 302] width 206 height 458
click at [915, 325] on div at bounding box center [923, 302] width 206 height 458
click at [870, 227] on div at bounding box center [923, 302] width 206 height 458
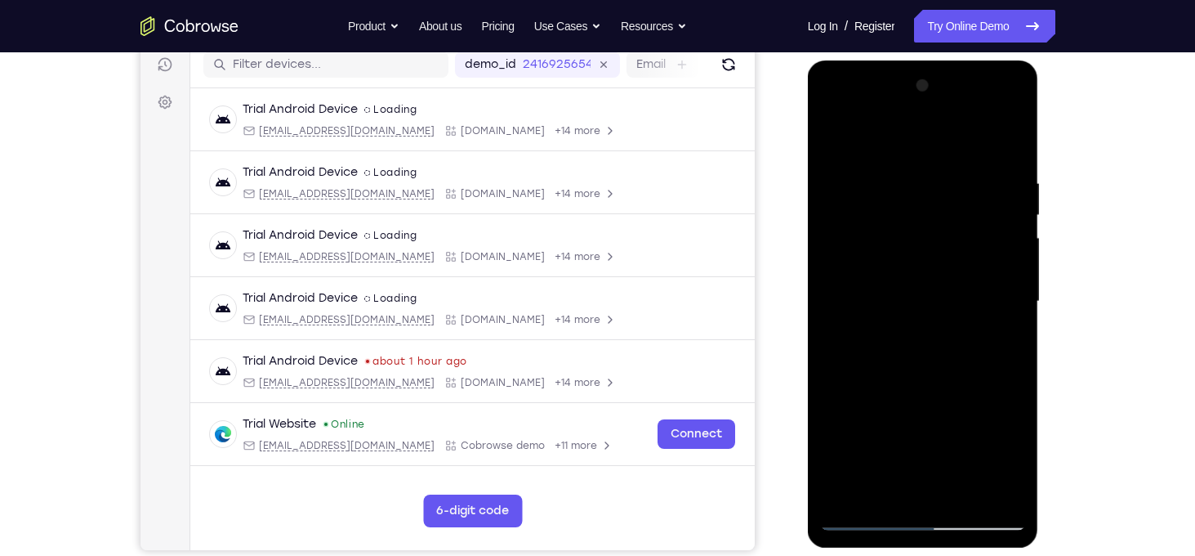
click at [891, 257] on div at bounding box center [923, 302] width 206 height 458
click at [993, 141] on div at bounding box center [923, 302] width 206 height 458
